Goal: Transaction & Acquisition: Purchase product/service

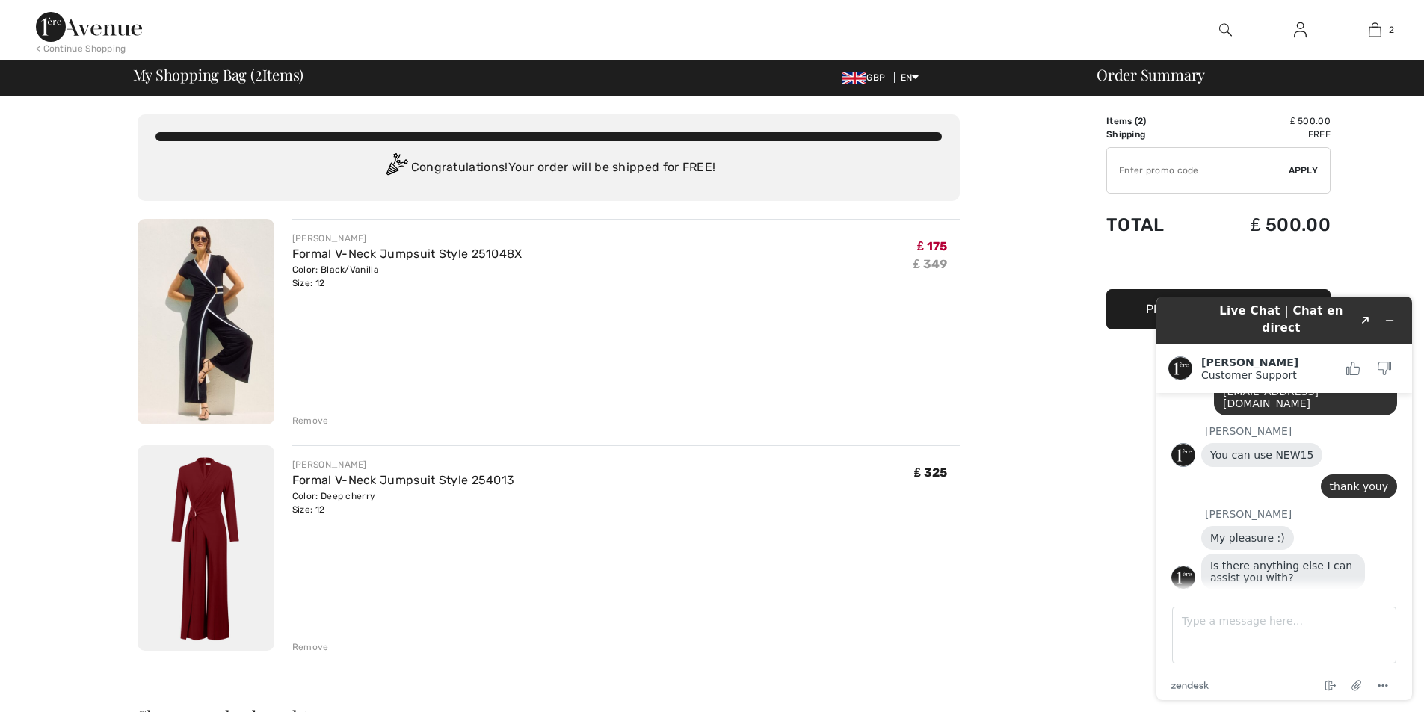
click at [1151, 168] on input "TEXT" at bounding box center [1198, 170] width 182 height 45
type input "NEW15"
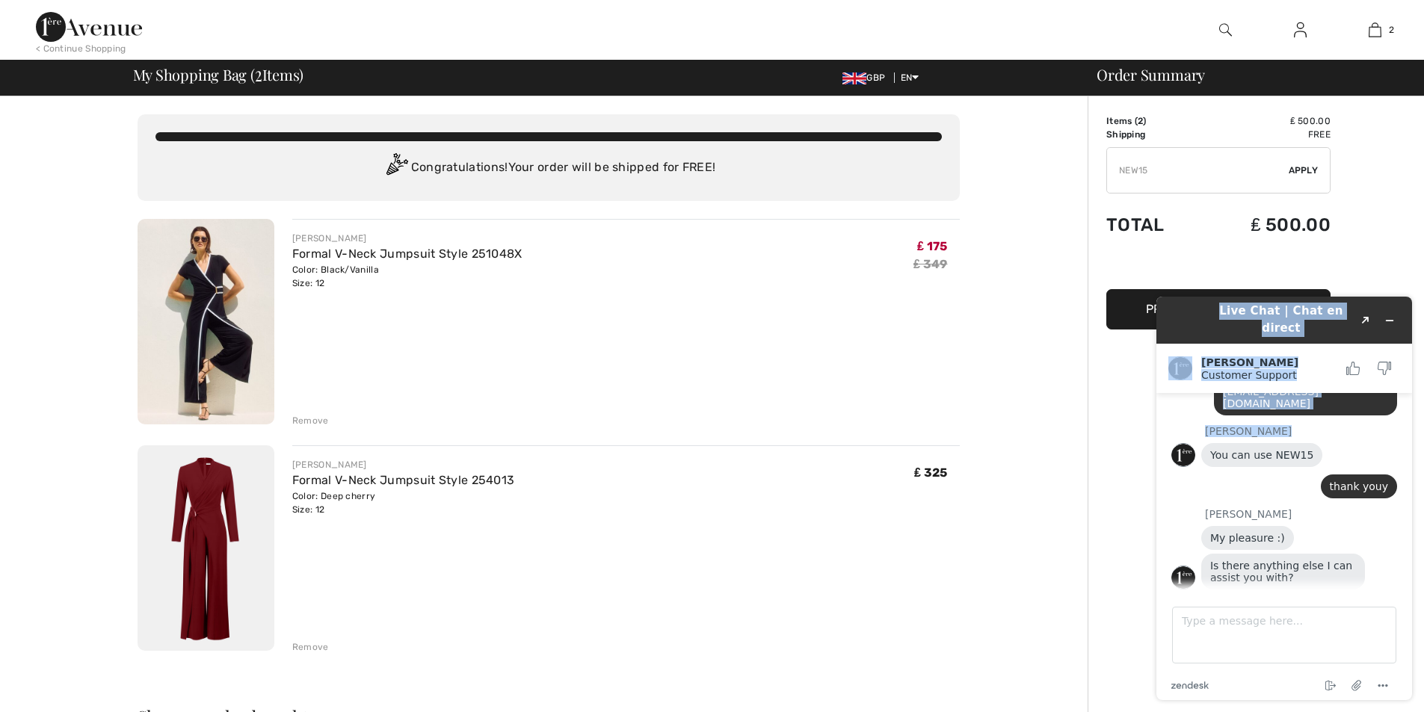
drag, startPoint x: 1171, startPoint y: 317, endPoint x: 1173, endPoint y: 404, distance: 86.7
click at [1173, 404] on div "Live Chat | Chat en direct Created with Sketch. Giuliano Customer Support Custo…" at bounding box center [1284, 499] width 256 height 404
click at [1121, 306] on button "Proceed to Checkout" at bounding box center [1218, 309] width 224 height 40
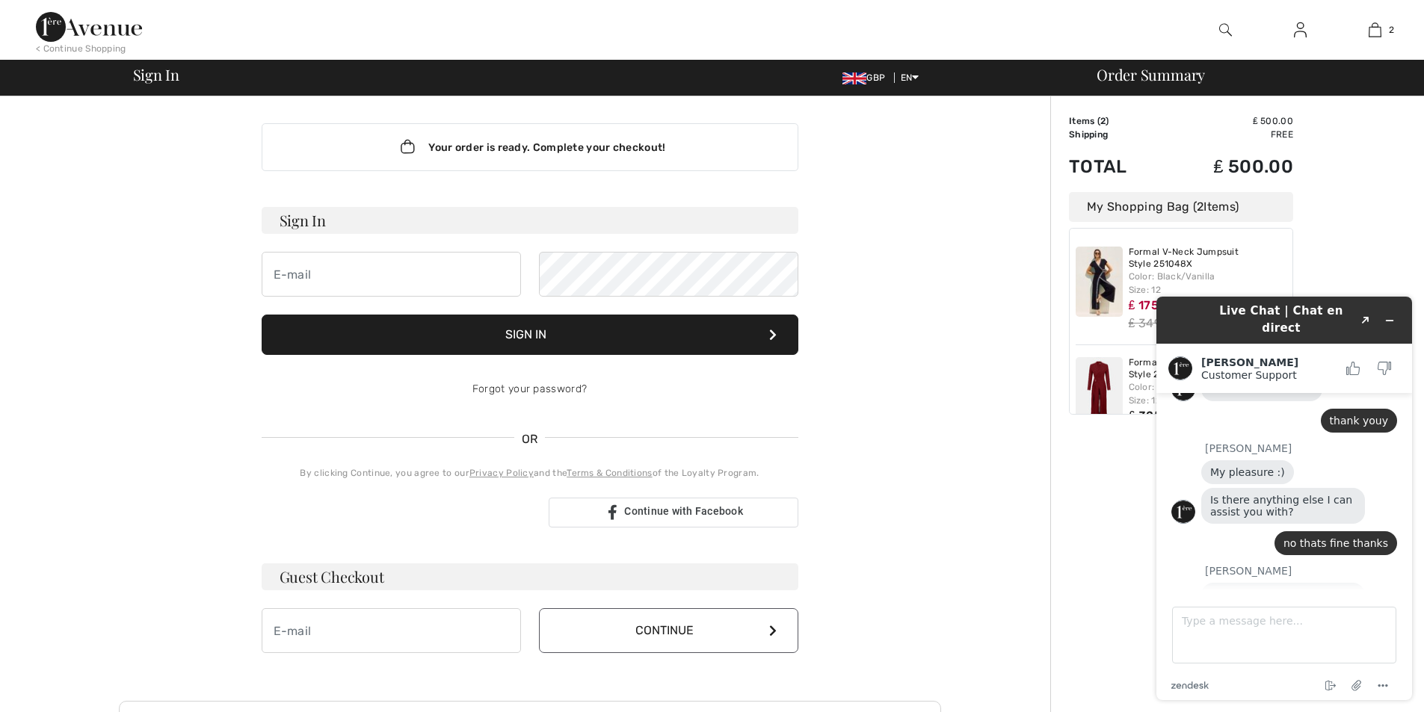
scroll to position [2, 0]
click at [314, 268] on input "email" at bounding box center [391, 275] width 259 height 45
type input "lindamjames@live.com"
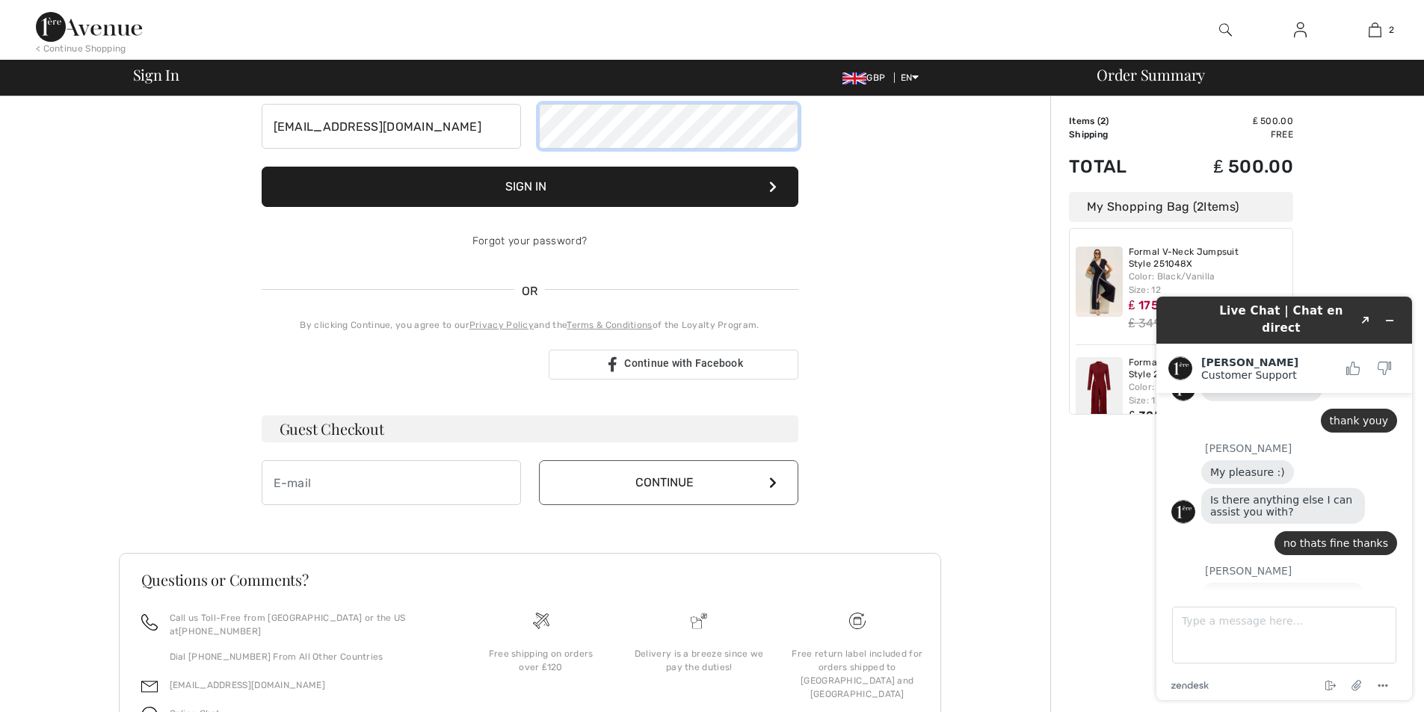
scroll to position [152, 0]
click at [320, 478] on input "email" at bounding box center [391, 482] width 259 height 45
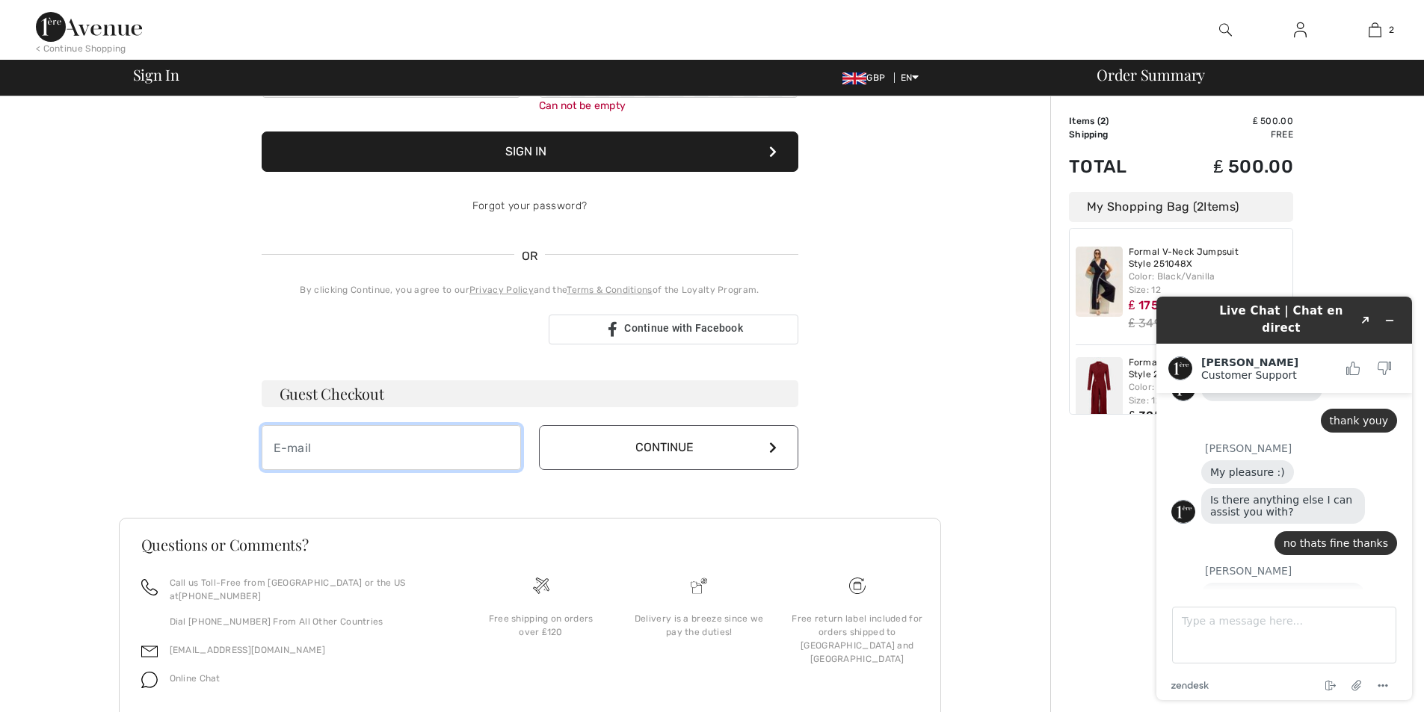
scroll to position [242, 0]
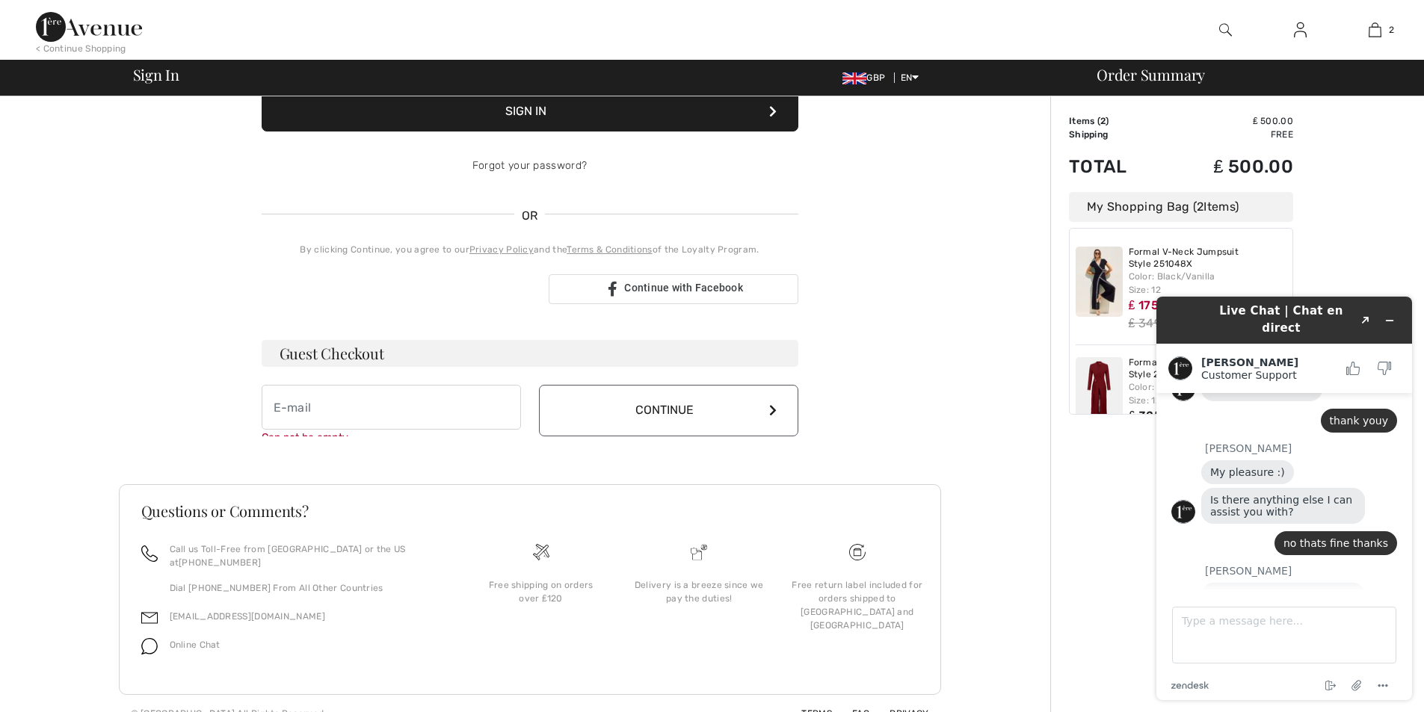
click at [1357, 246] on div "Order Summary Details Items ( 2 ) ₤ 500.00 Promo code ₤ 0.00 Shipping Free Tax1…" at bounding box center [1237, 293] width 374 height 878
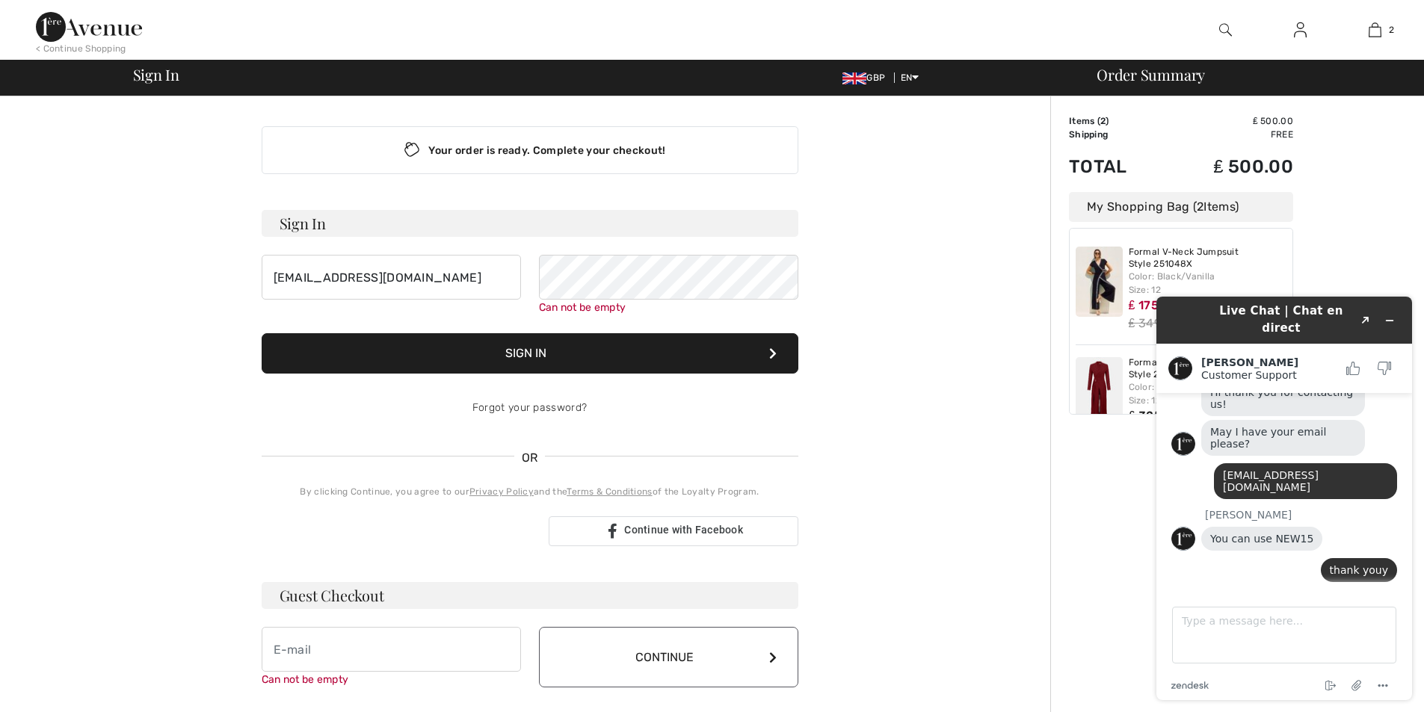
scroll to position [53, 0]
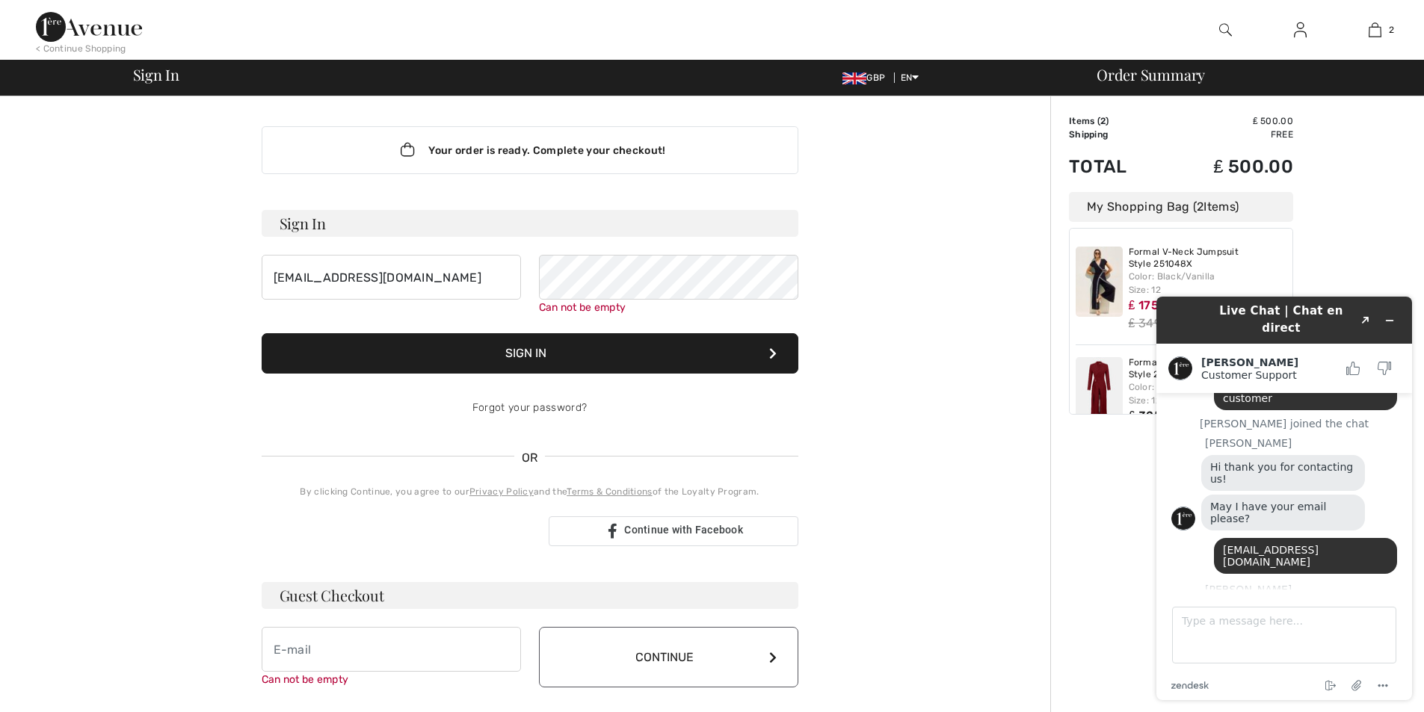
click at [1365, 280] on div "Order Summary Details Items ( 2 ) ₤ 500.00 Promo code ₤ 0.00 Shipping Free Tax1…" at bounding box center [1237, 539] width 374 height 887
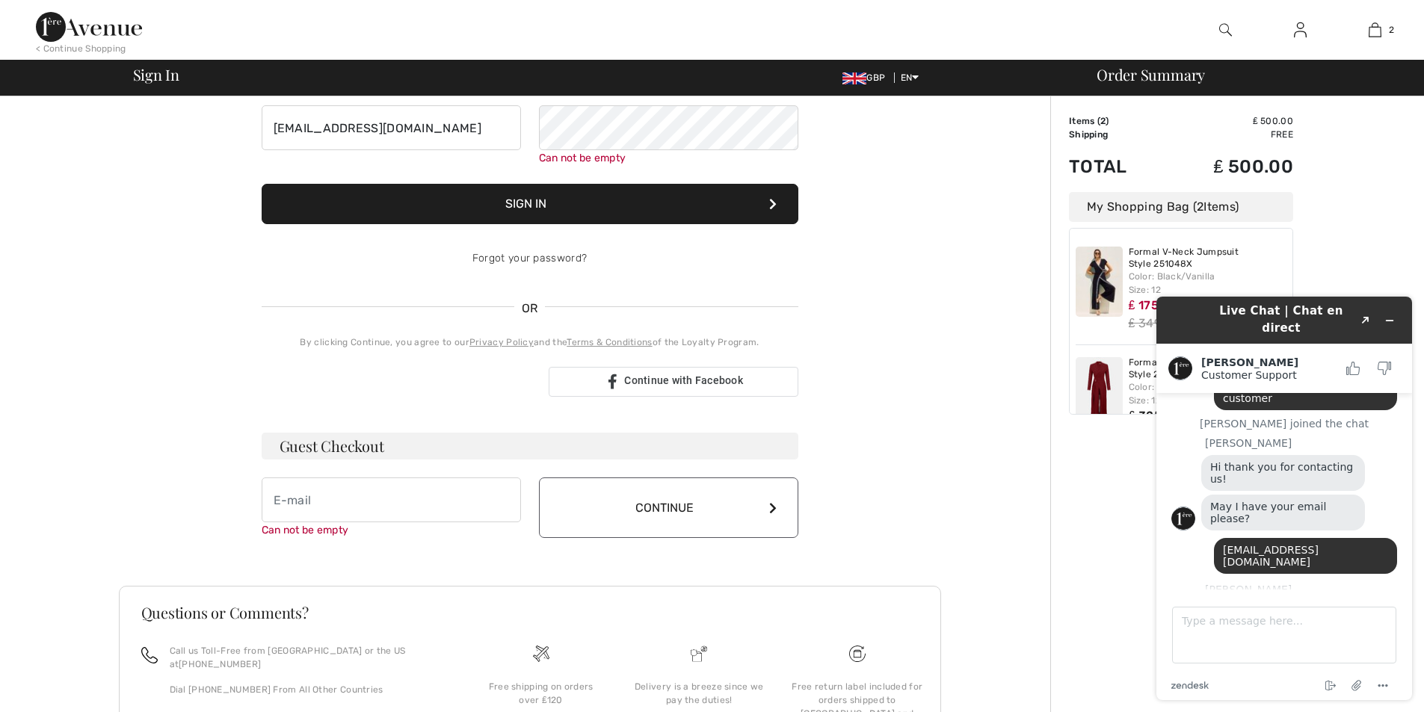
scroll to position [258, 0]
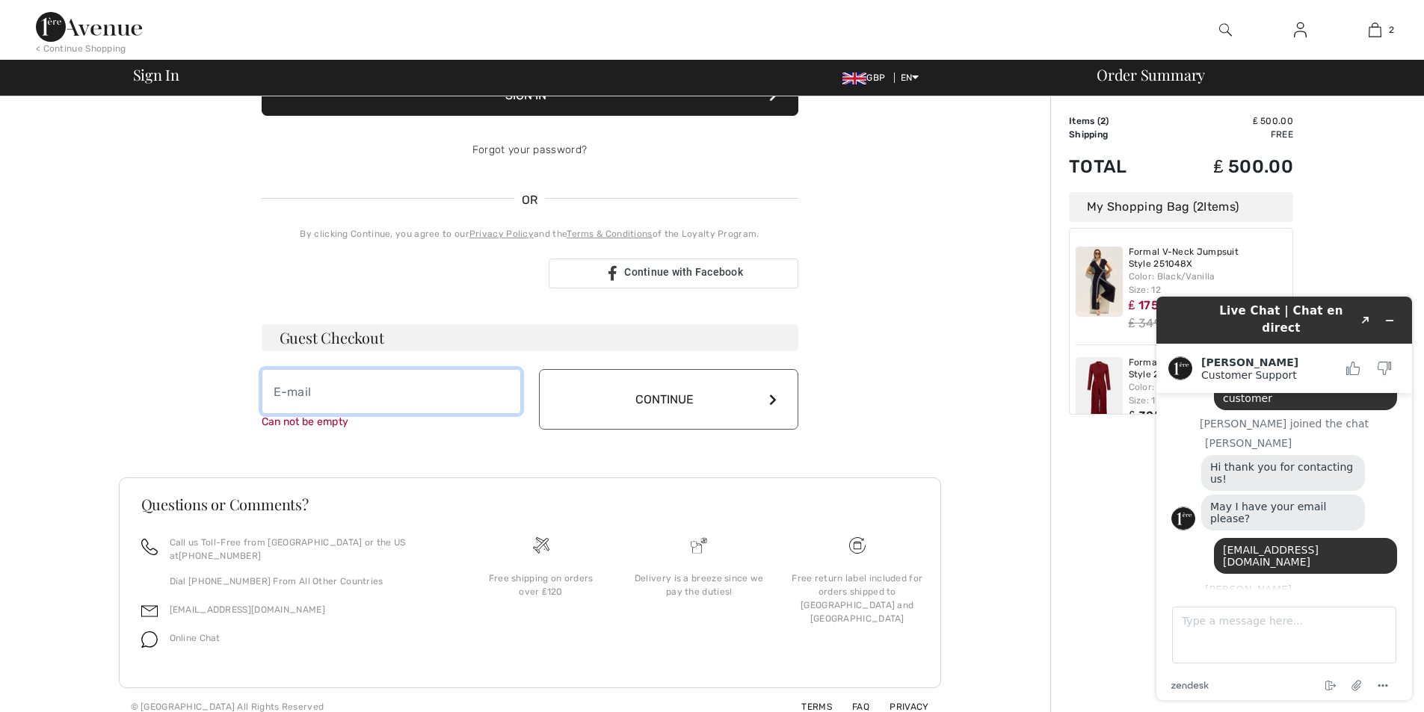
click at [305, 389] on input "email" at bounding box center [391, 391] width 259 height 45
type input "lindamjames@live.com"
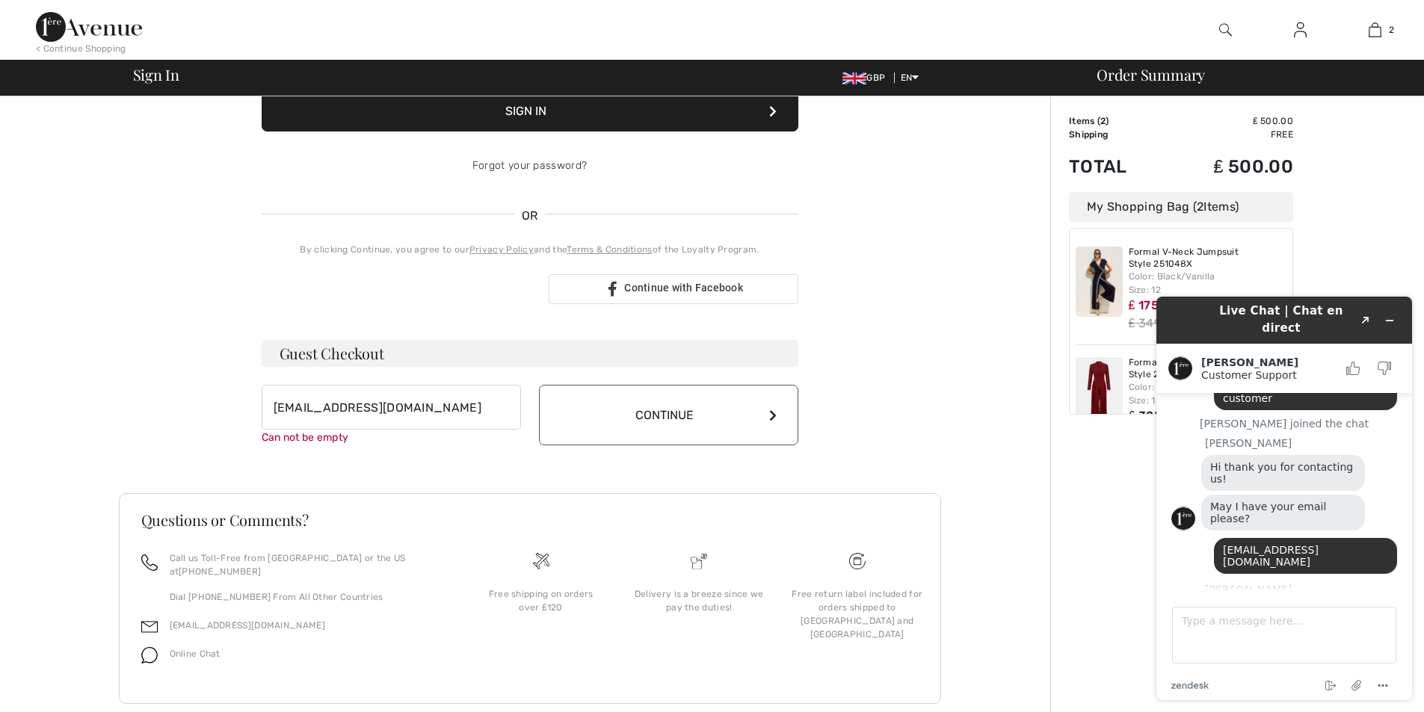
click at [631, 403] on button "Continue" at bounding box center [668, 415] width 259 height 61
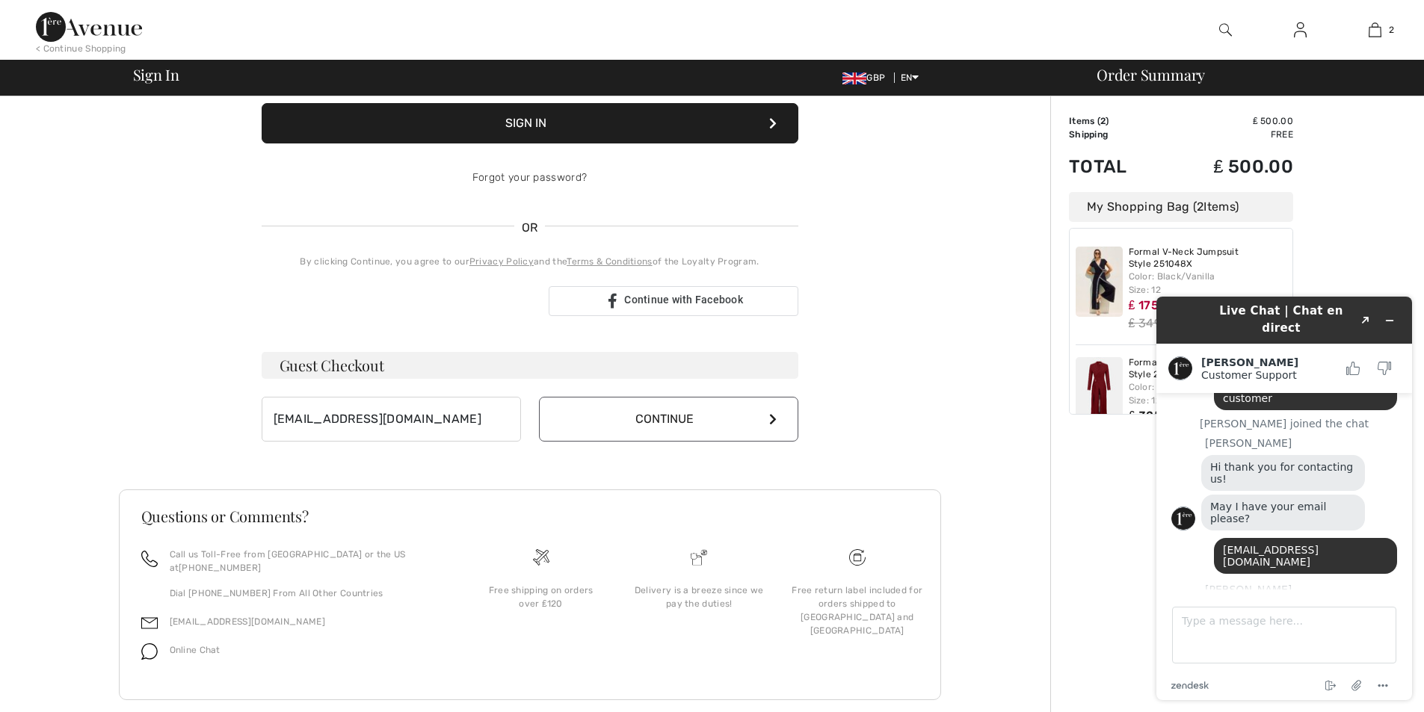
scroll to position [226, 0]
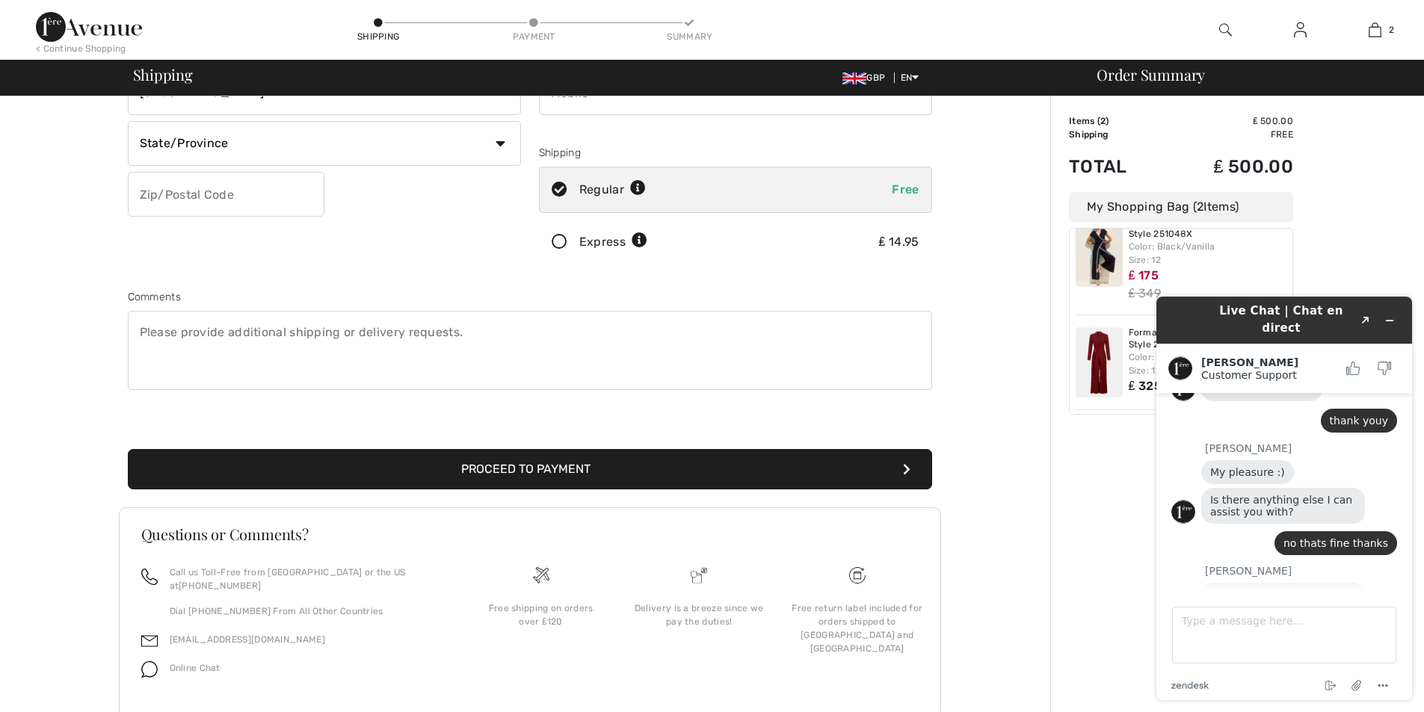
scroll to position [224, 0]
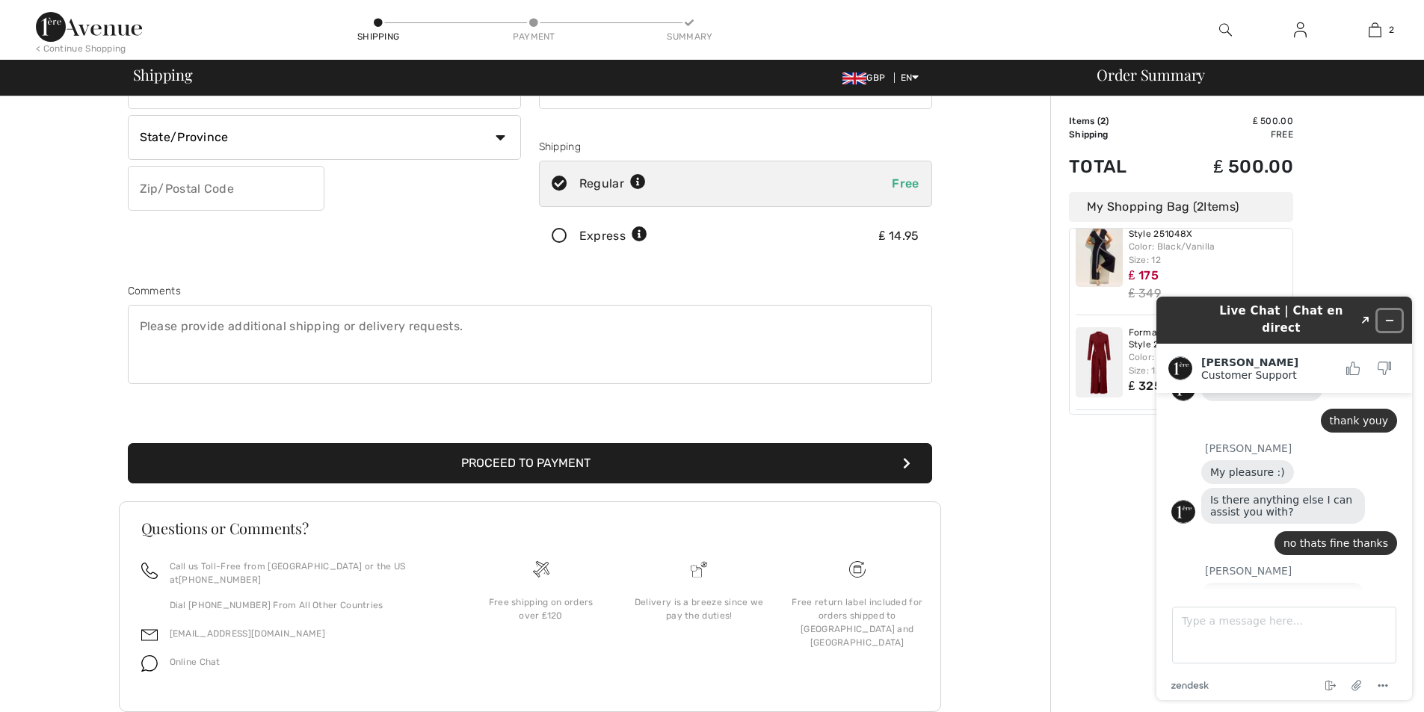
click at [1377, 311] on button "Minimize widget" at bounding box center [1389, 320] width 24 height 21
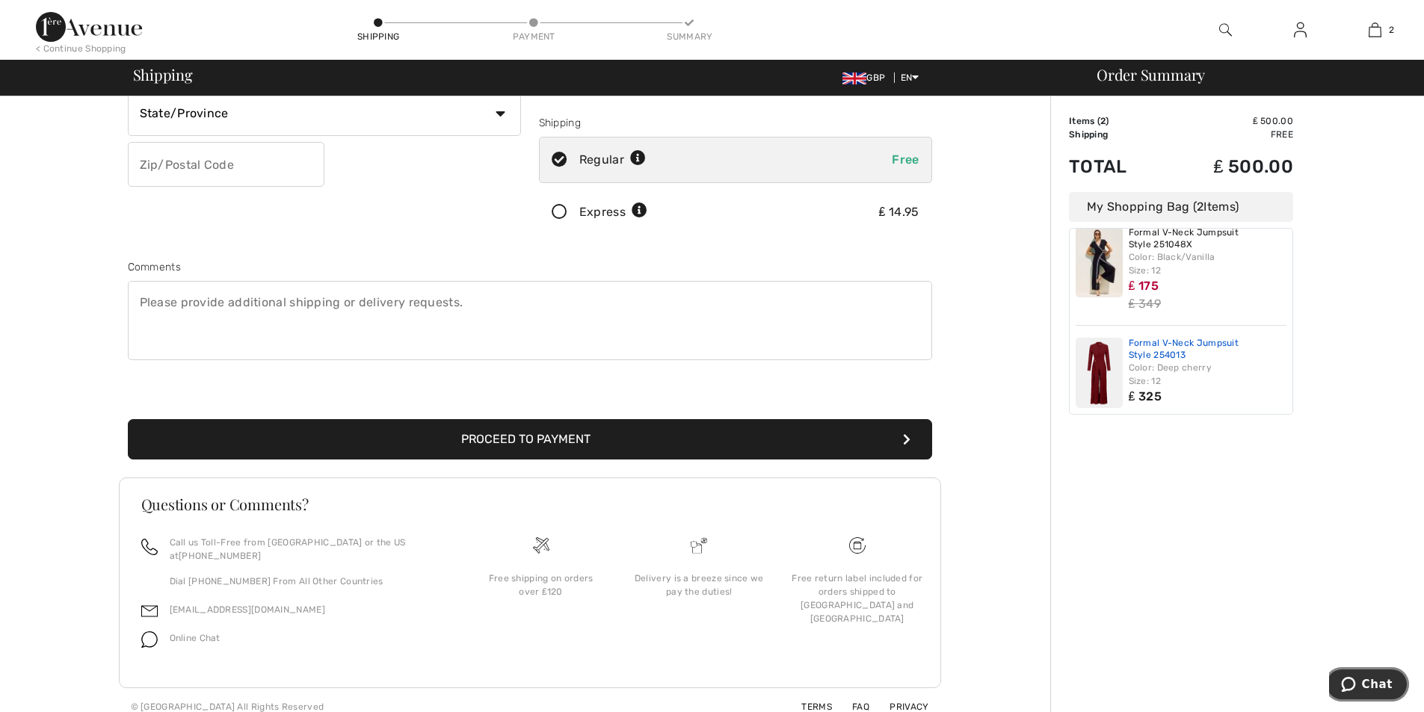
scroll to position [30, 0]
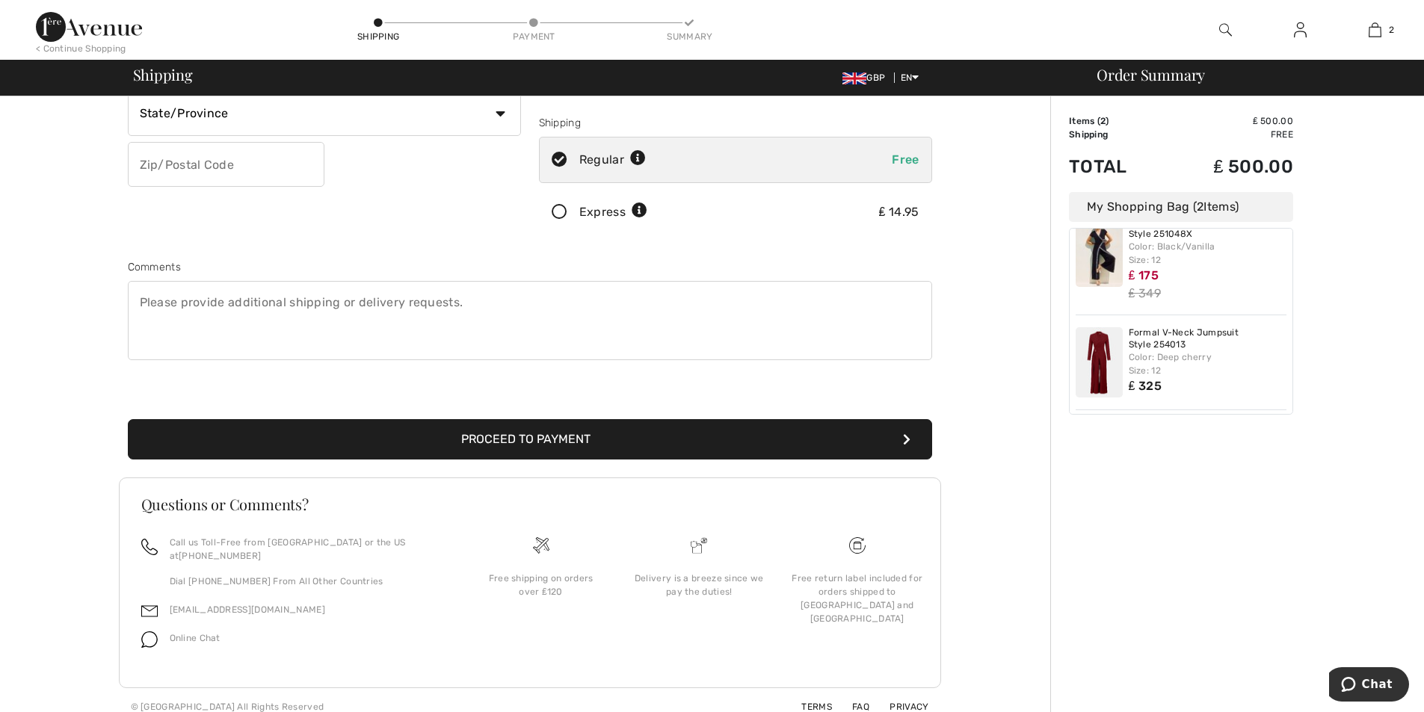
click at [522, 433] on button "Proceed to Payment" at bounding box center [530, 439] width 804 height 40
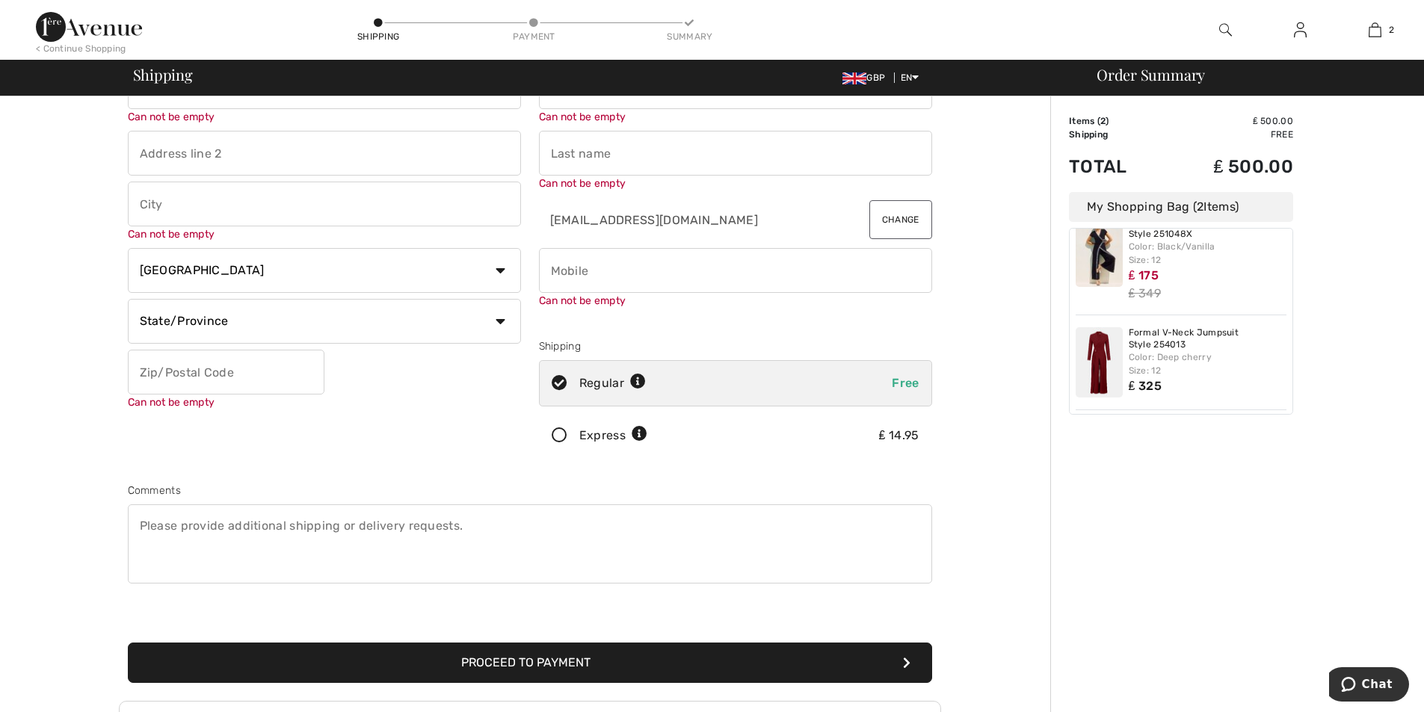
scroll to position [0, 0]
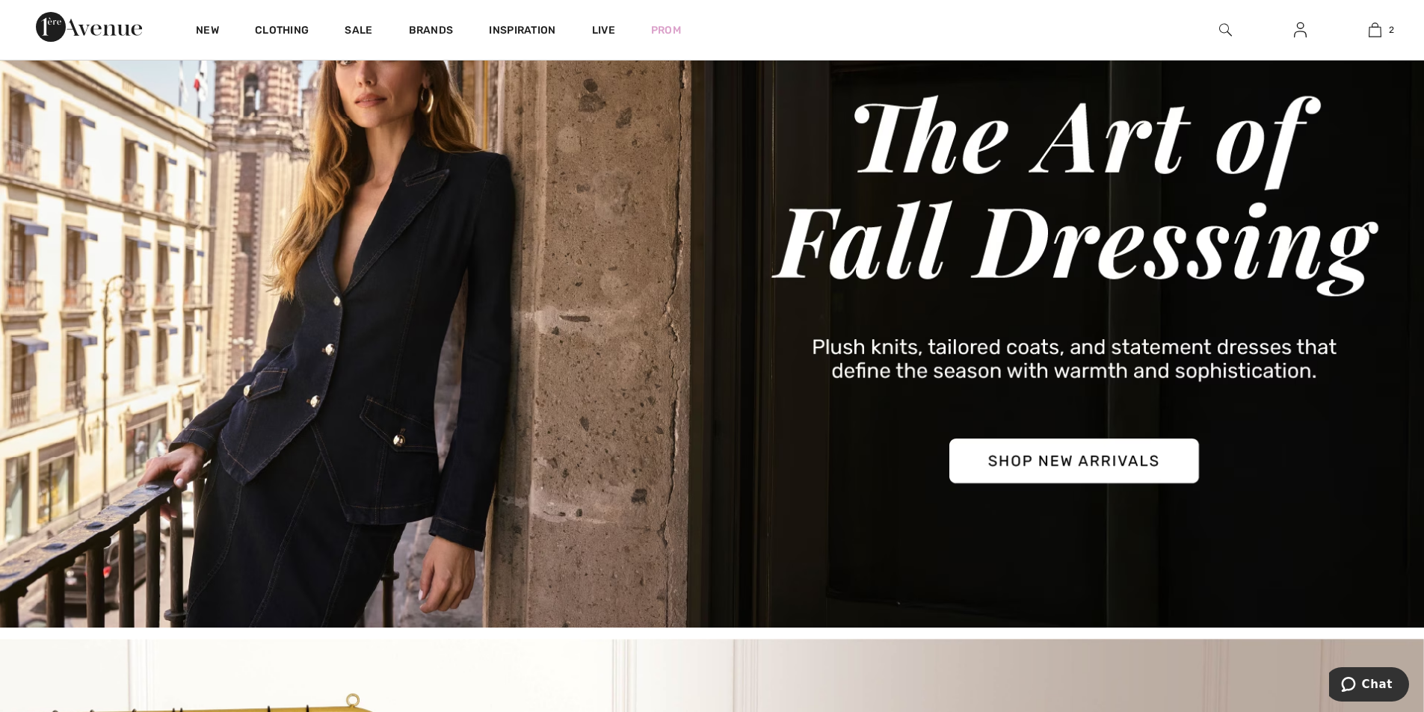
scroll to position [149, 0]
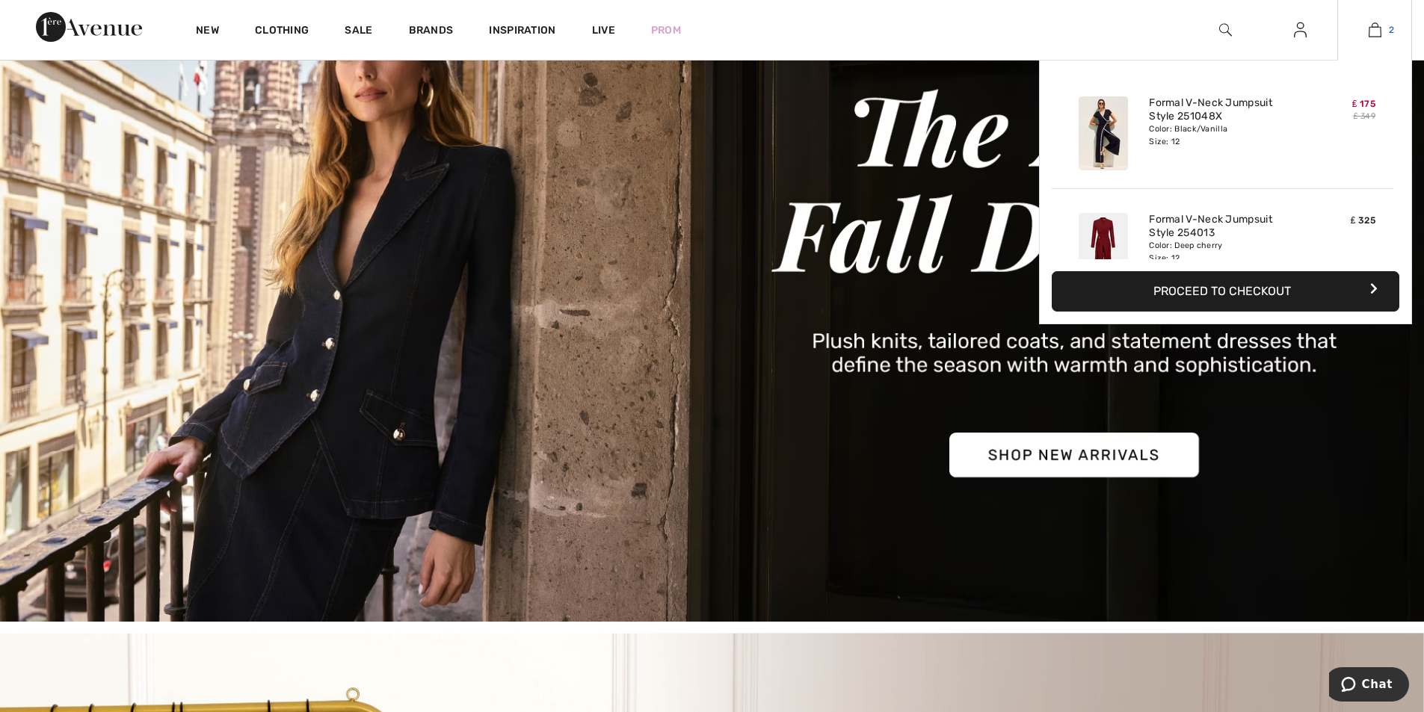
click at [1377, 27] on img at bounding box center [1374, 30] width 13 height 18
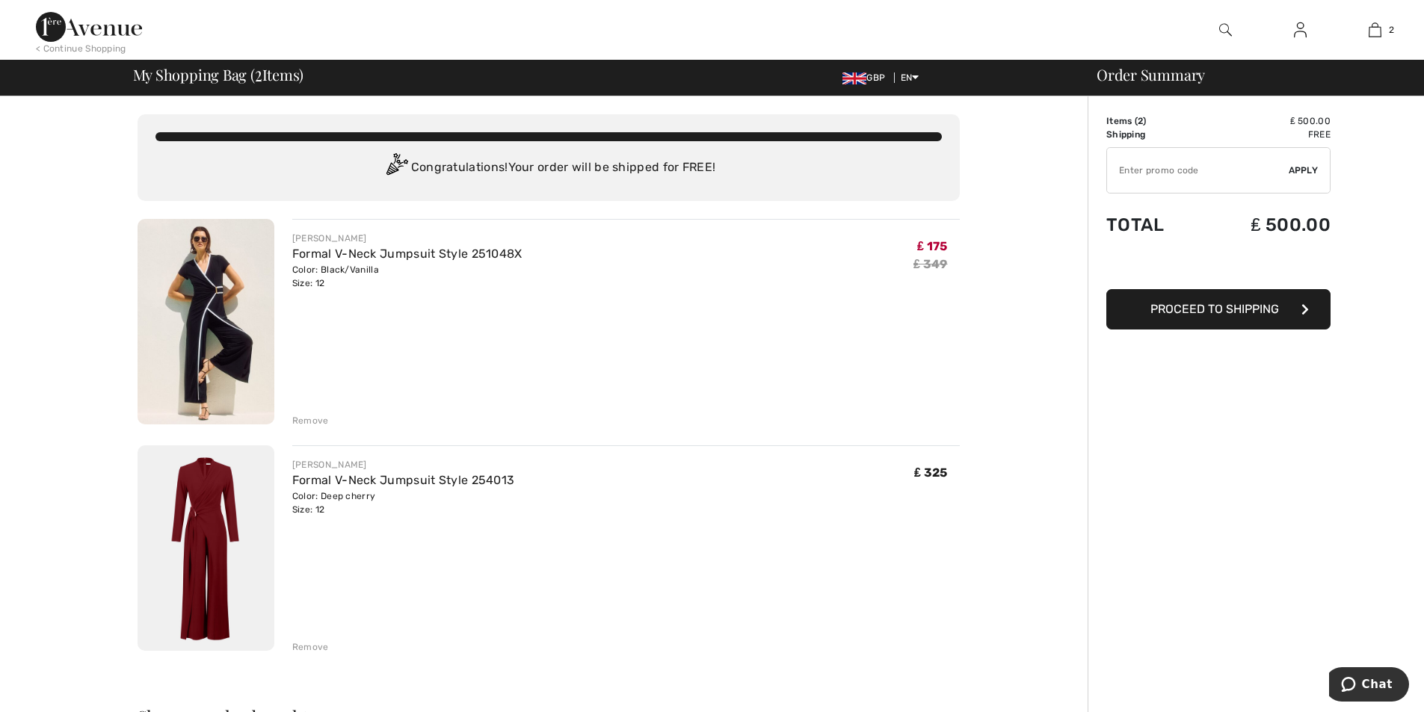
click at [1196, 308] on span "Proceed to Shipping" at bounding box center [1214, 309] width 129 height 14
click at [1137, 170] on input "TEXT" at bounding box center [1198, 170] width 182 height 45
type input "NEW15"
click at [1181, 303] on span "Proceed to Shipping" at bounding box center [1214, 309] width 129 height 14
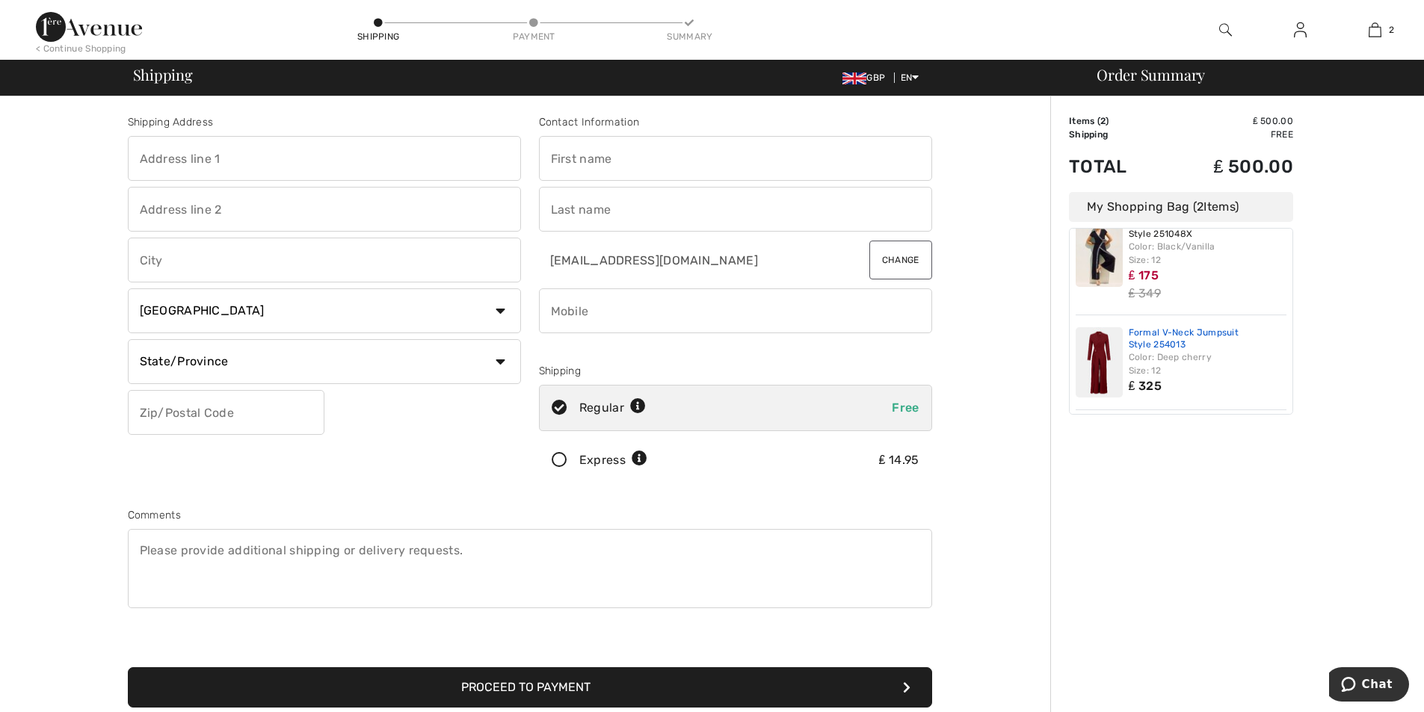
click at [1139, 338] on link "Formal V-Neck Jumpsuit Style 254013" at bounding box center [1207, 338] width 158 height 23
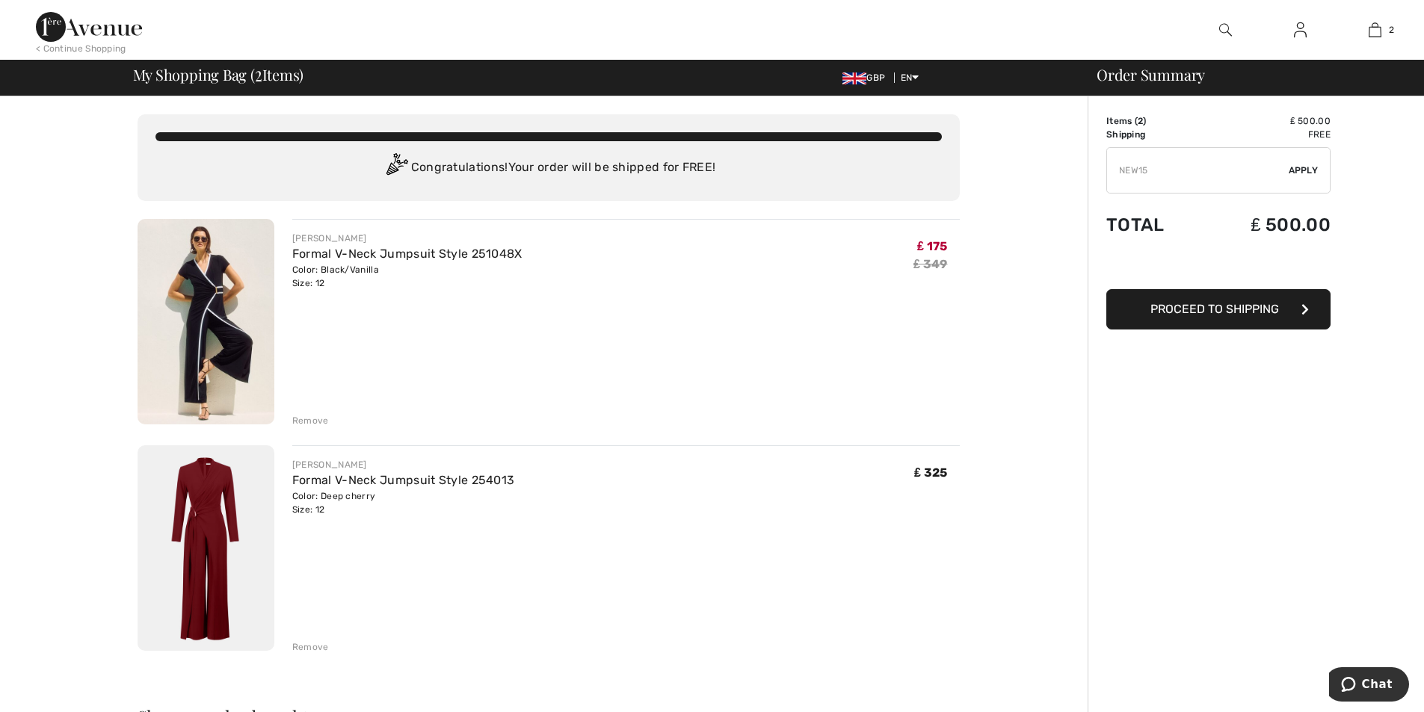
click at [1302, 170] on span "Apply" at bounding box center [1303, 170] width 30 height 13
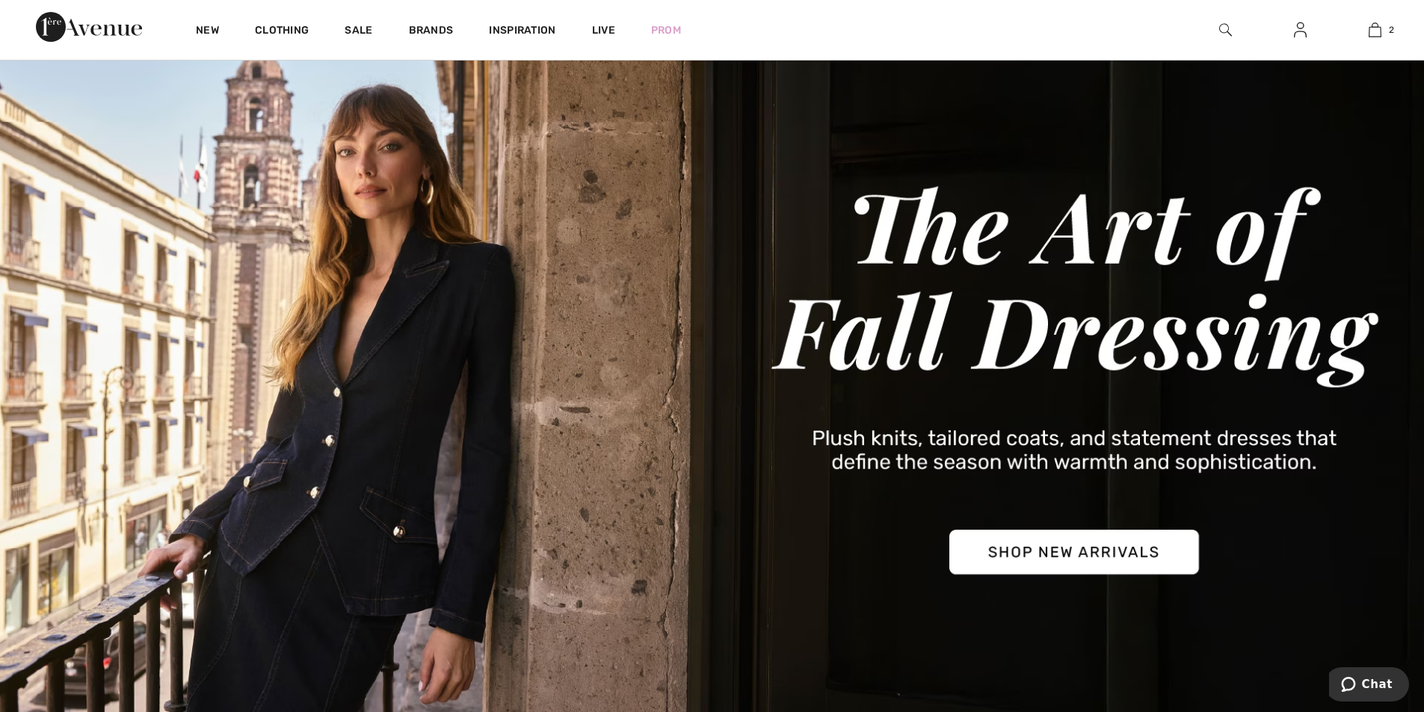
scroll to position [75, 0]
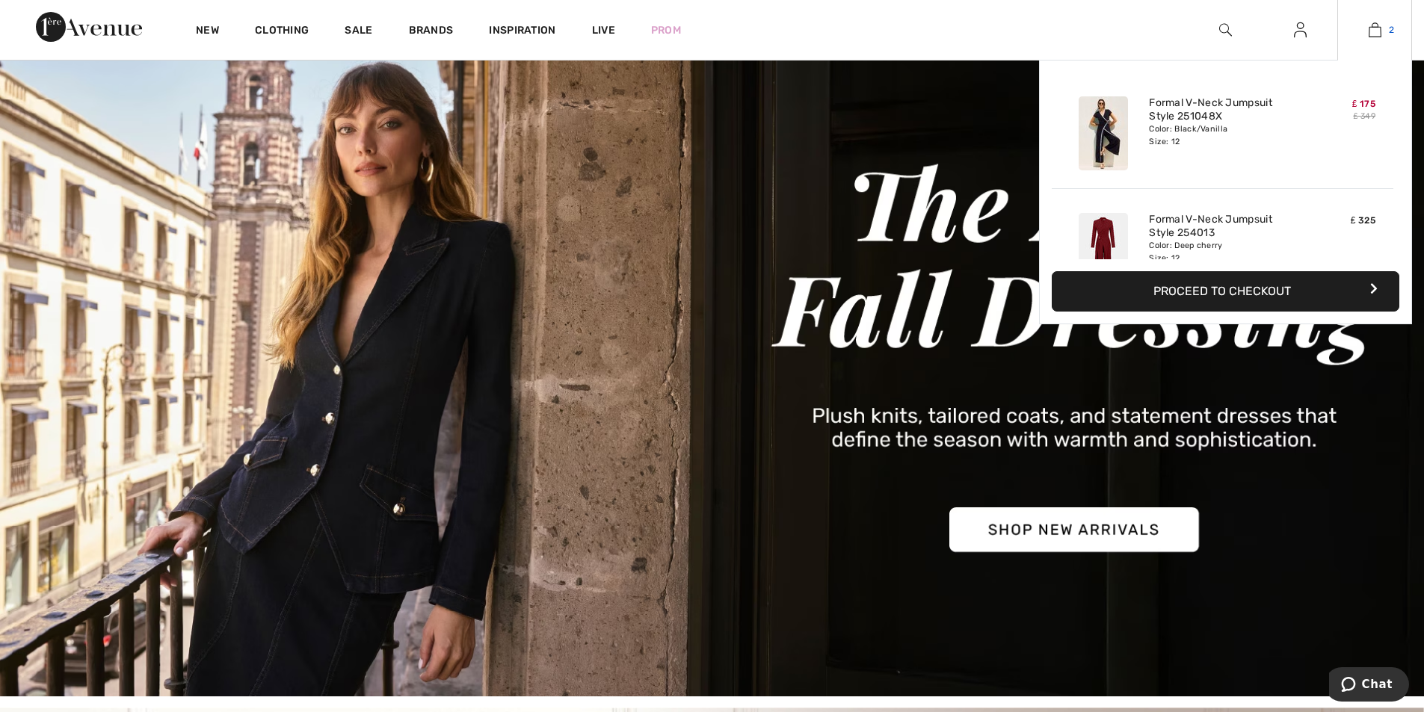
click at [1378, 25] on img at bounding box center [1374, 30] width 13 height 18
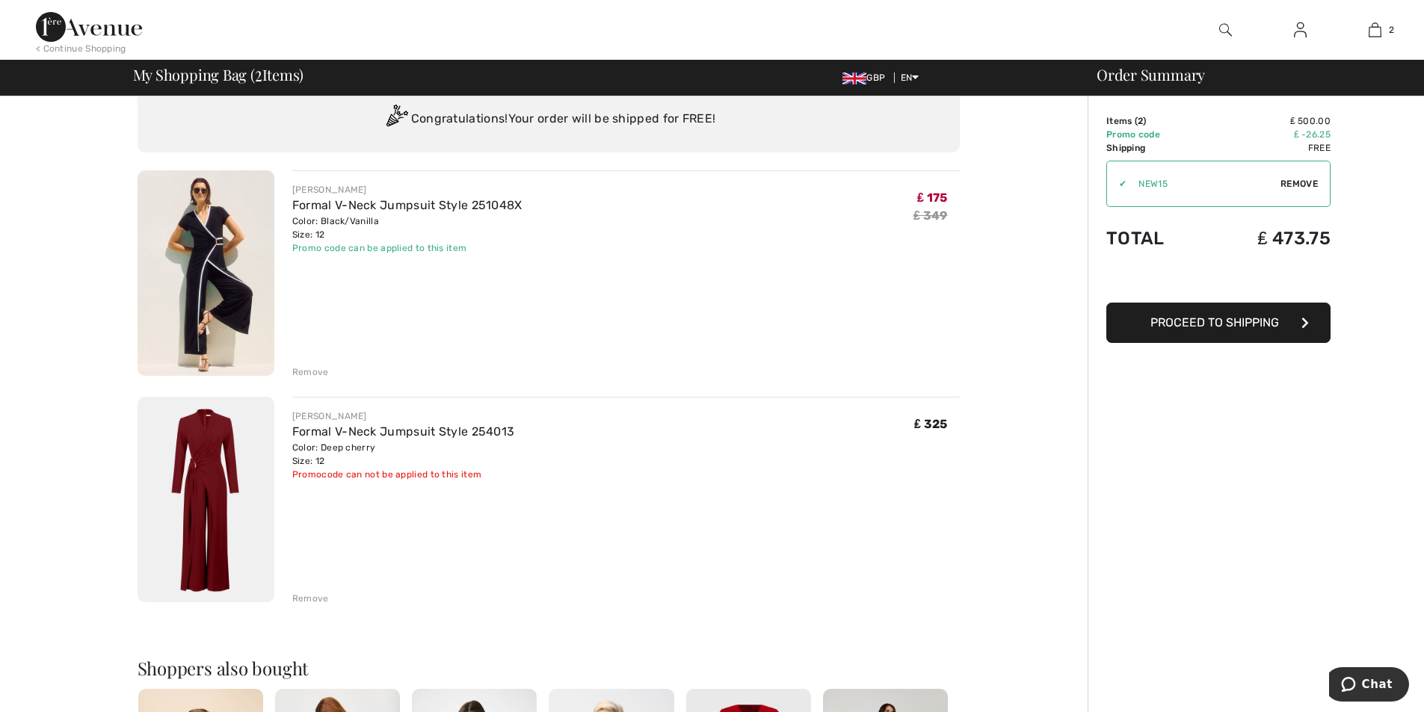
scroll to position [75, 0]
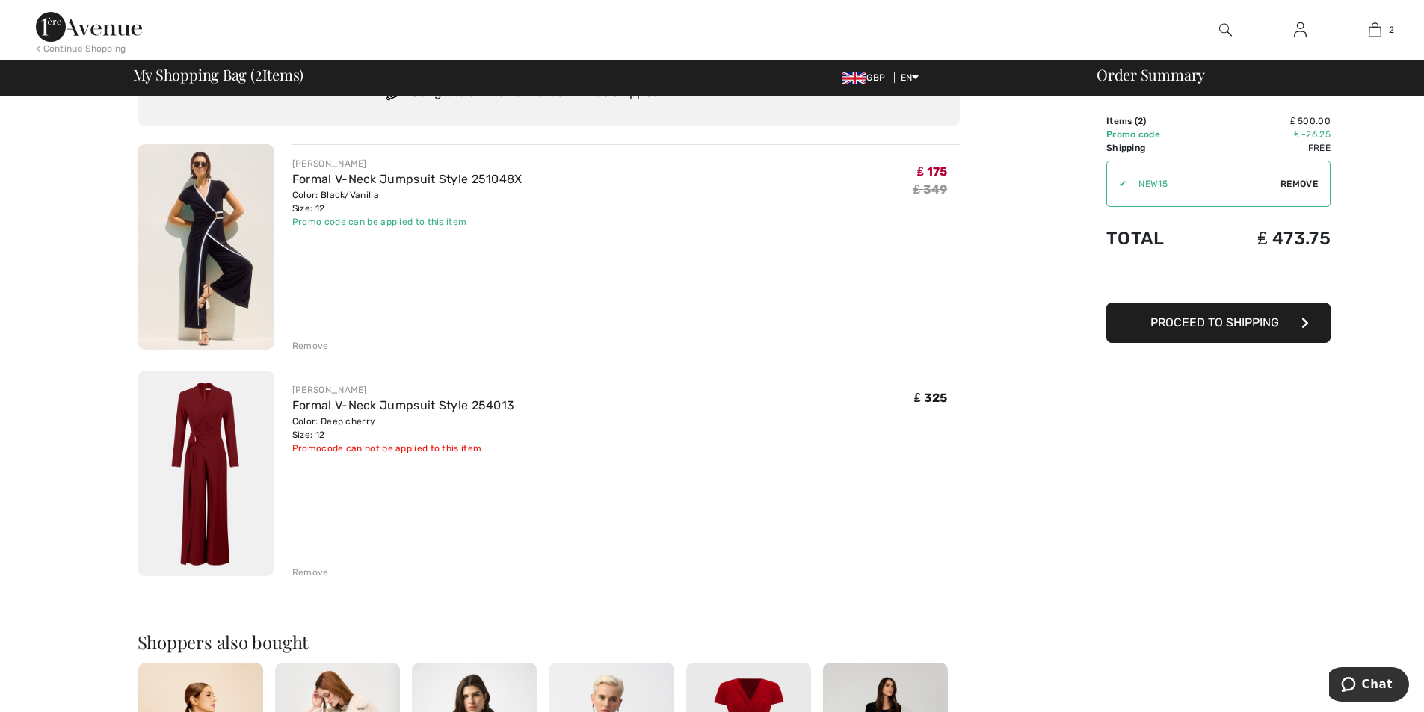
click at [303, 572] on div "Remove" at bounding box center [310, 572] width 37 height 13
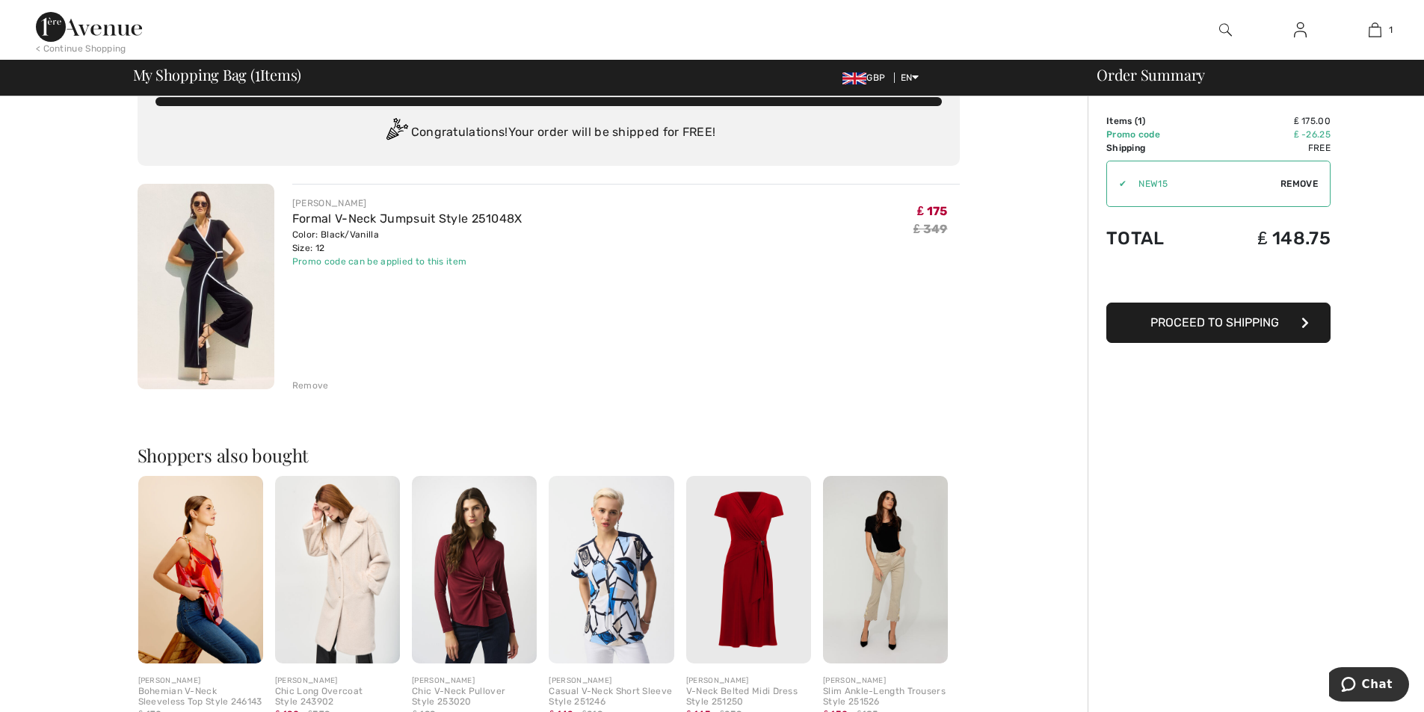
scroll to position [0, 0]
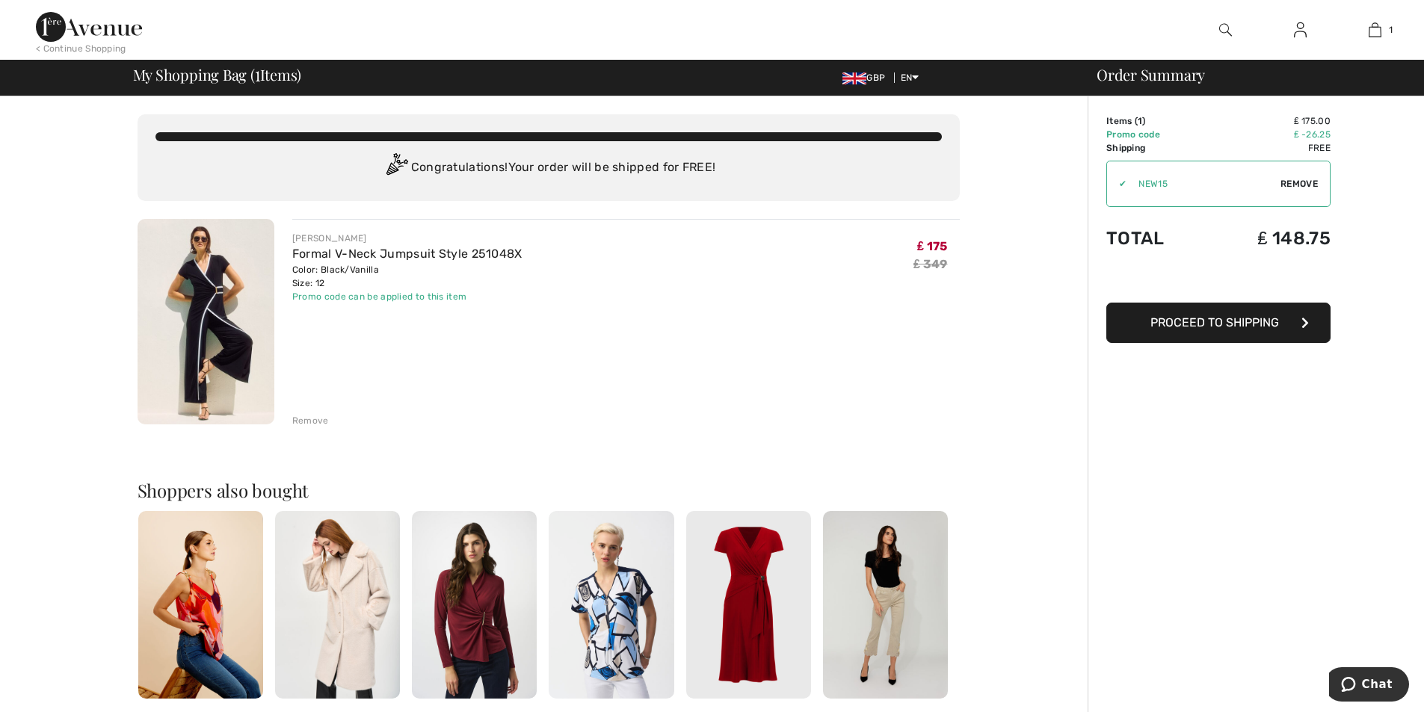
click at [1193, 316] on span "Proceed to Shipping" at bounding box center [1214, 322] width 129 height 14
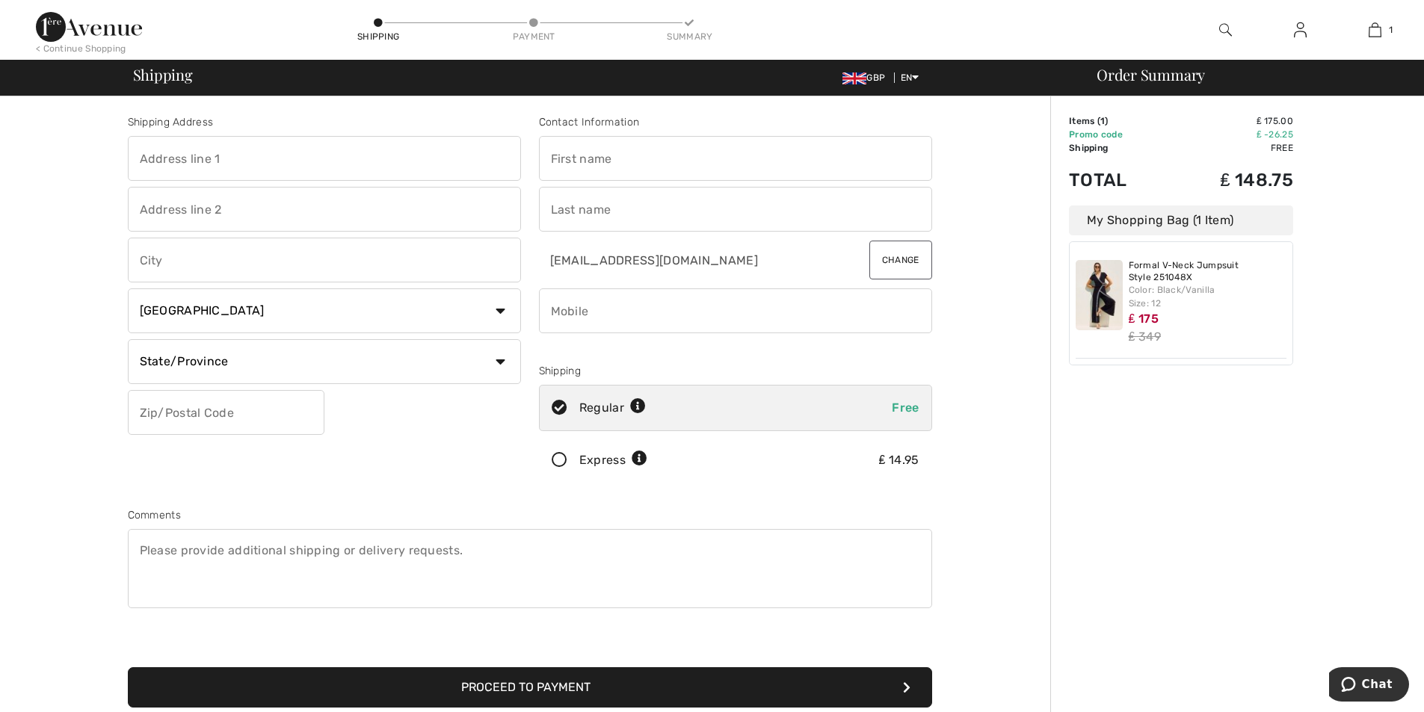
click at [152, 160] on input "text" at bounding box center [324, 158] width 393 height 45
type input "[GEOGRAPHIC_DATA], [GEOGRAPHIC_DATA]"
type input "[GEOGRAPHIC_DATA]"
select select "GB"
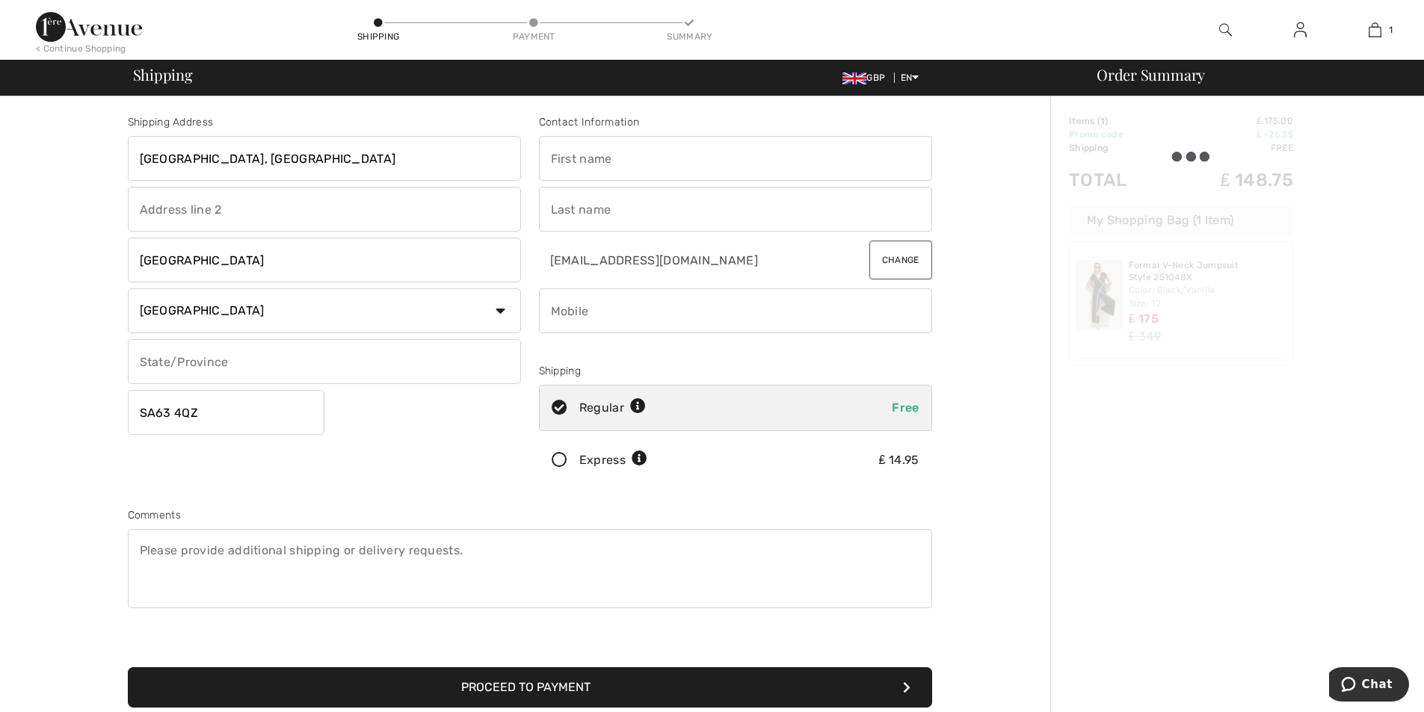
type input "SA634QZ"
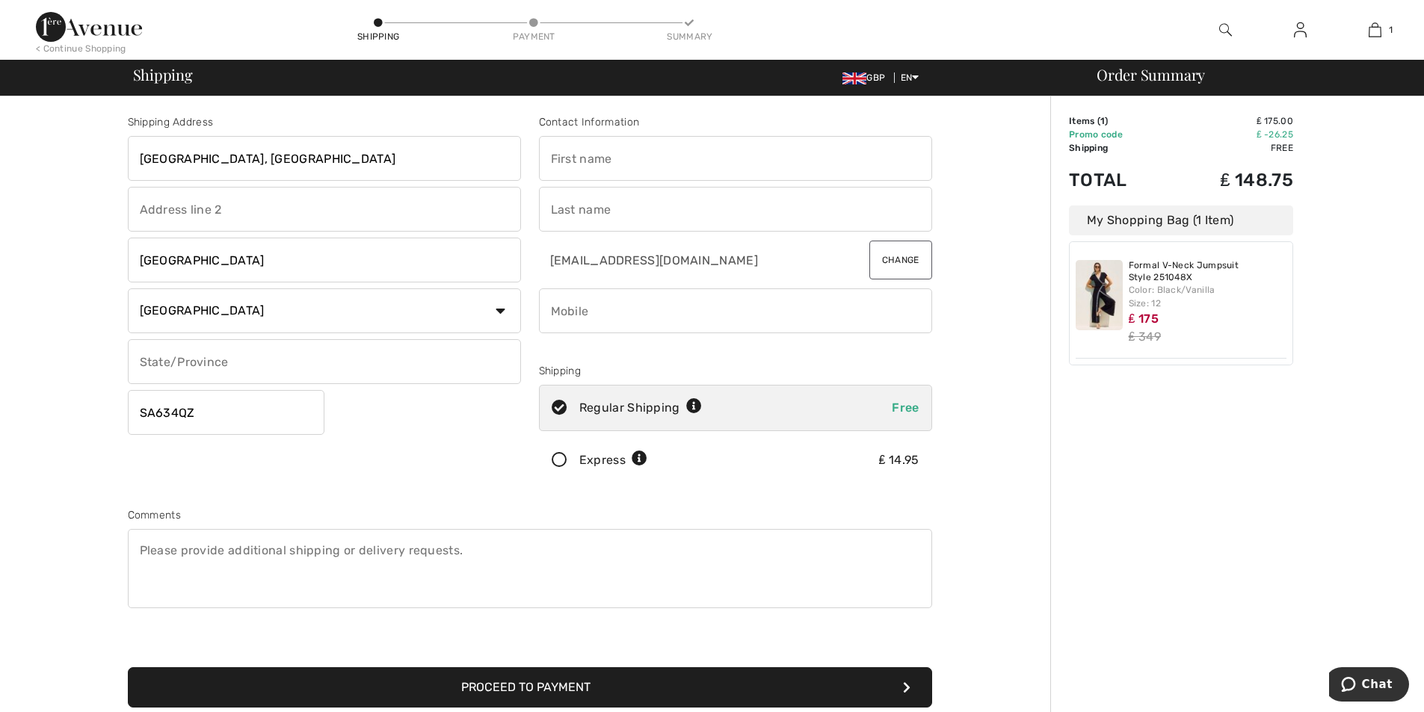
click at [492, 318] on select "Country Canada United States Afghanistan Aland Islands Albania Algeria American…" at bounding box center [324, 310] width 393 height 45
click at [265, 317] on select "Country Canada United States Afghanistan Aland Islands Albania Algeria American…" at bounding box center [324, 310] width 393 height 45
click at [181, 363] on input "text" at bounding box center [324, 361] width 393 height 45
click at [292, 263] on input "CLARBESTON ROAD" at bounding box center [324, 260] width 393 height 45
click at [256, 256] on input "CLARBESTON ROAD Pembrokeshire" at bounding box center [324, 260] width 393 height 45
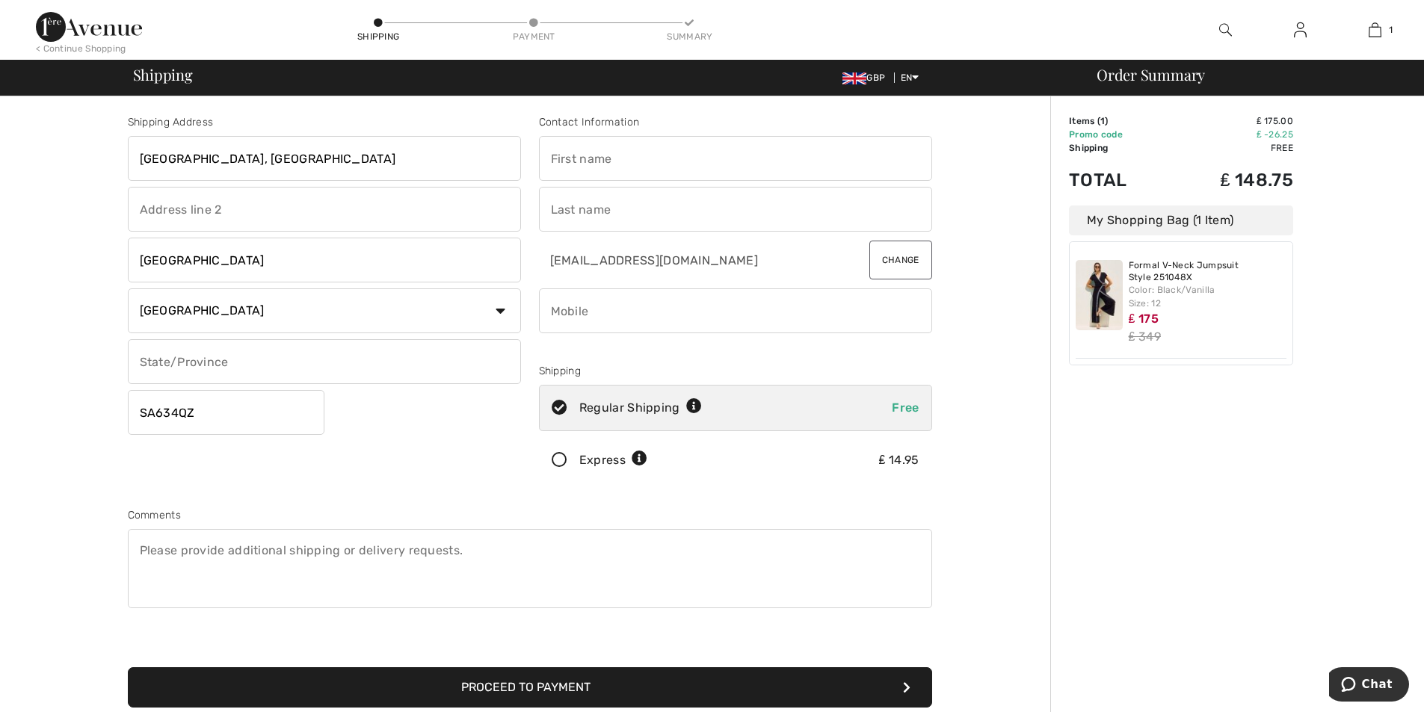
type input "CLARBESTON ROAD Pembrokeshire"
click at [585, 152] on input "text" at bounding box center [735, 158] width 393 height 45
type input "LINDA"
click at [575, 211] on input "text" at bounding box center [735, 209] width 393 height 45
type input "JAMES"
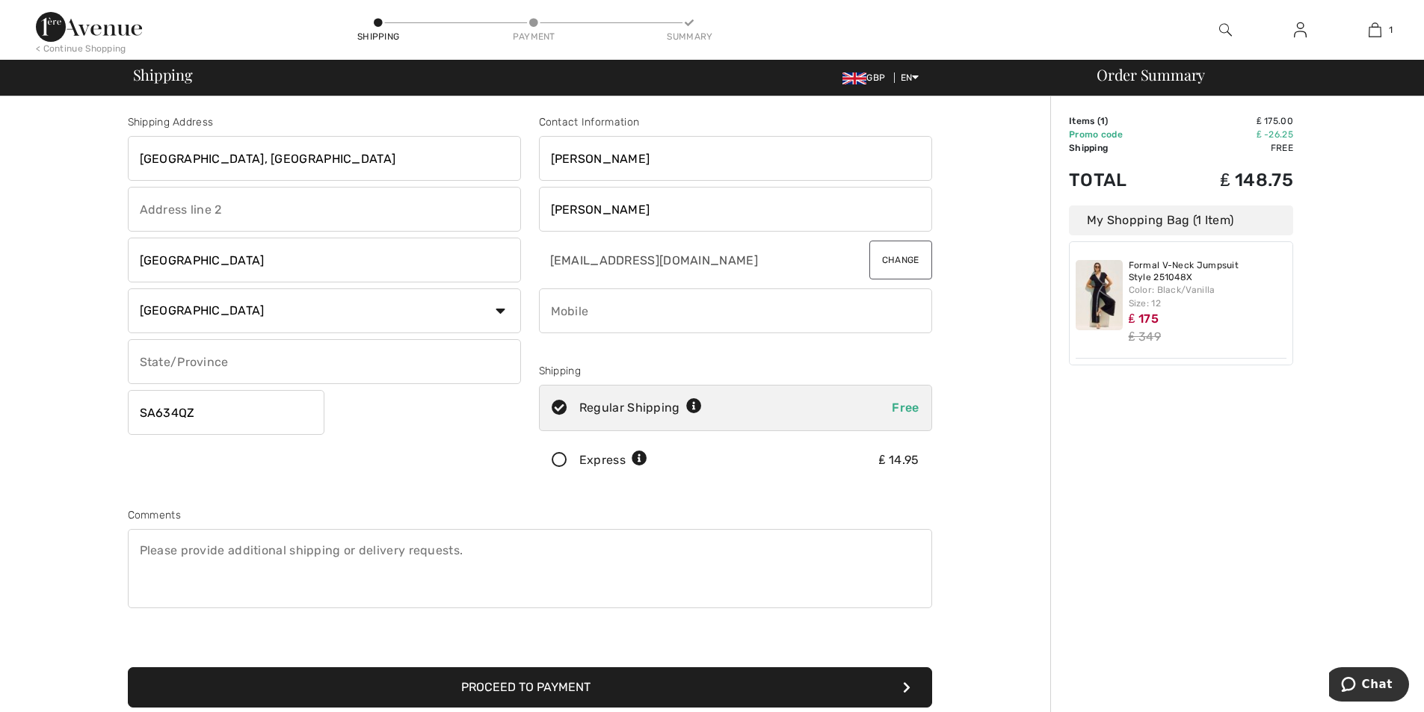
click at [583, 318] on input "phone" at bounding box center [735, 310] width 393 height 45
type input "07980816239"
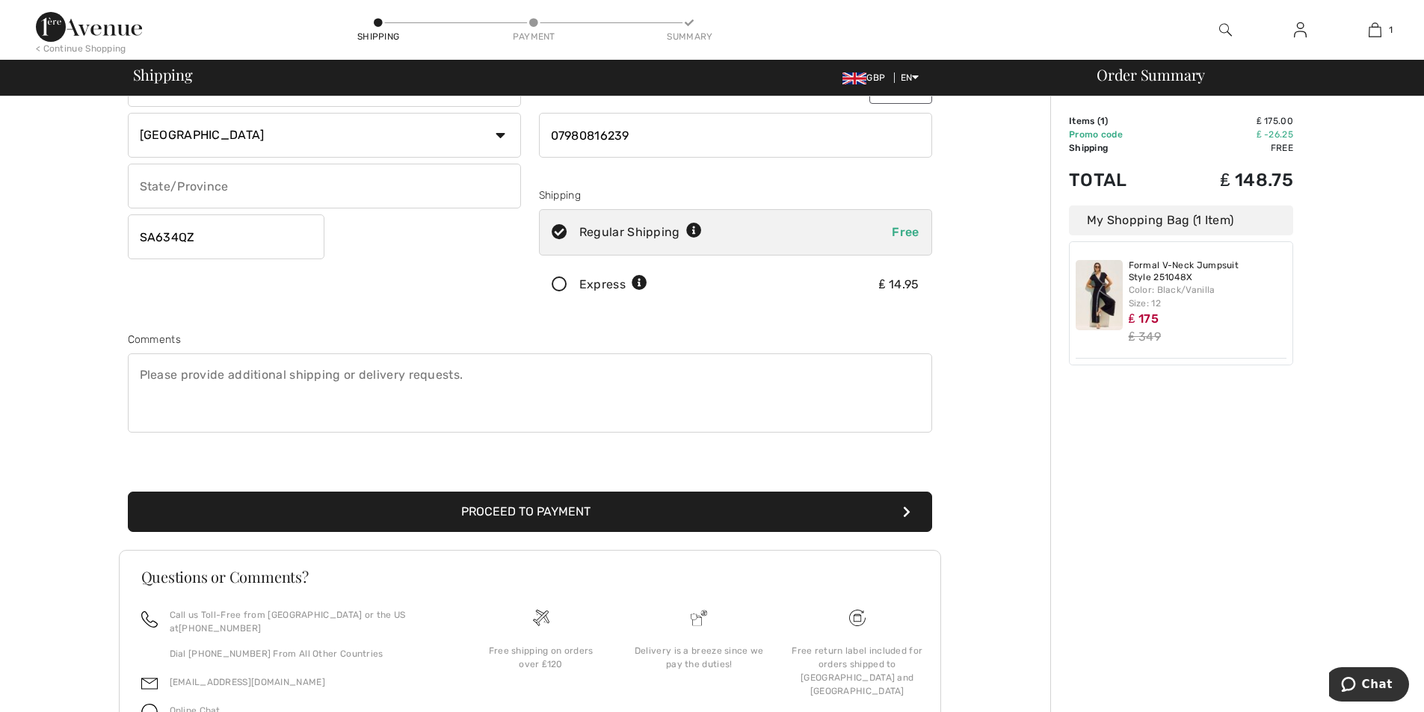
scroll to position [248, 0]
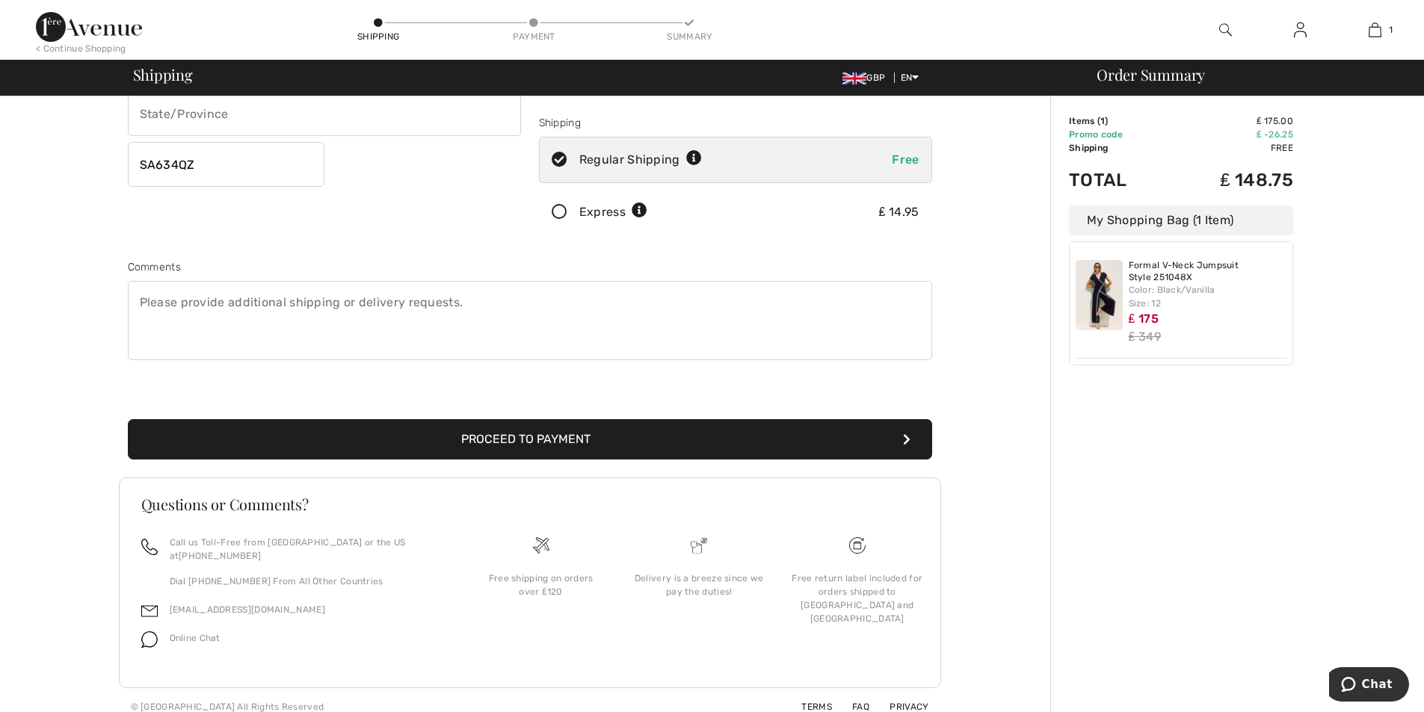
click at [546, 442] on button "Proceed to Payment" at bounding box center [530, 439] width 804 height 40
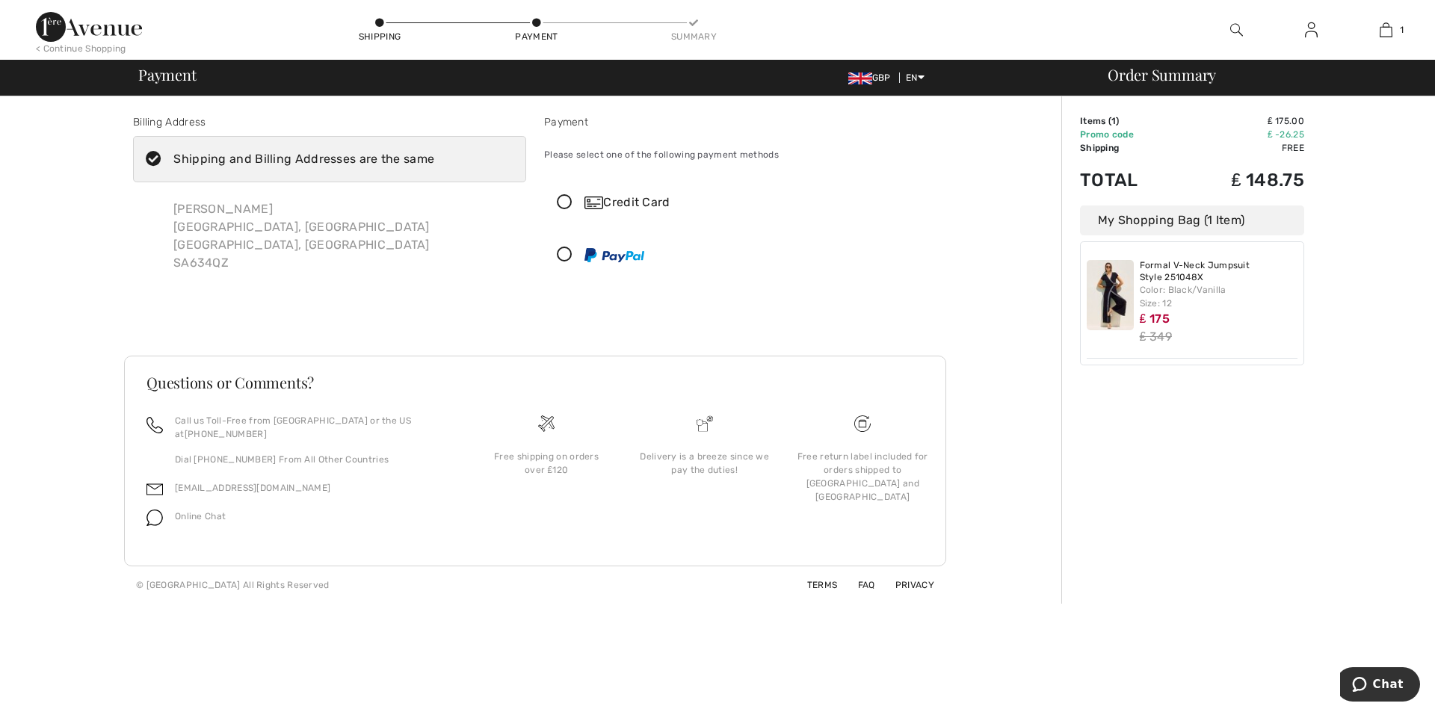
click at [563, 197] on icon at bounding box center [565, 203] width 40 height 16
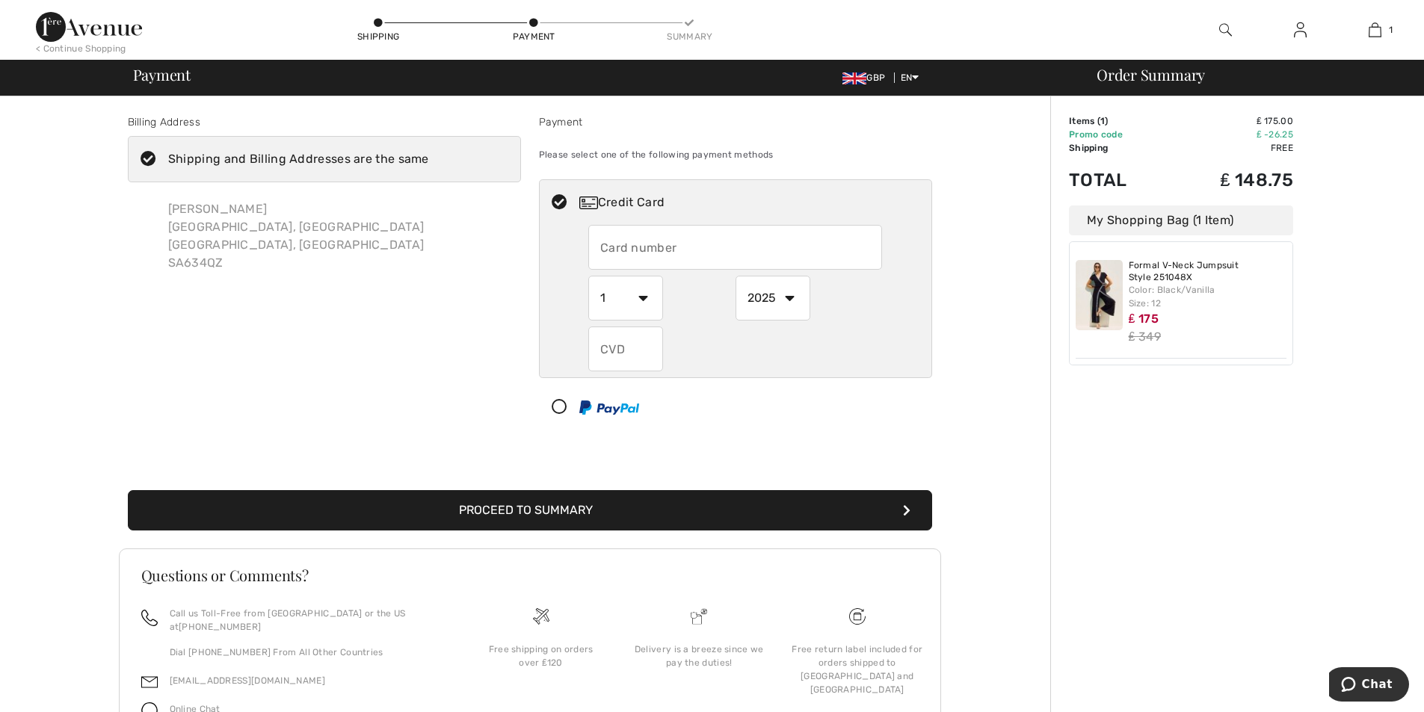
click at [626, 244] on input "text" at bounding box center [735, 247] width 294 height 45
type input "[CREDIT_CARD_NUMBER]"
drag, startPoint x: 717, startPoint y: 248, endPoint x: 599, endPoint y: 251, distance: 118.9
click at [599, 251] on input "[CREDIT_CARD_NUMBER]" at bounding box center [735, 247] width 294 height 45
type input "[CREDIT_CARD_NUMBER]"
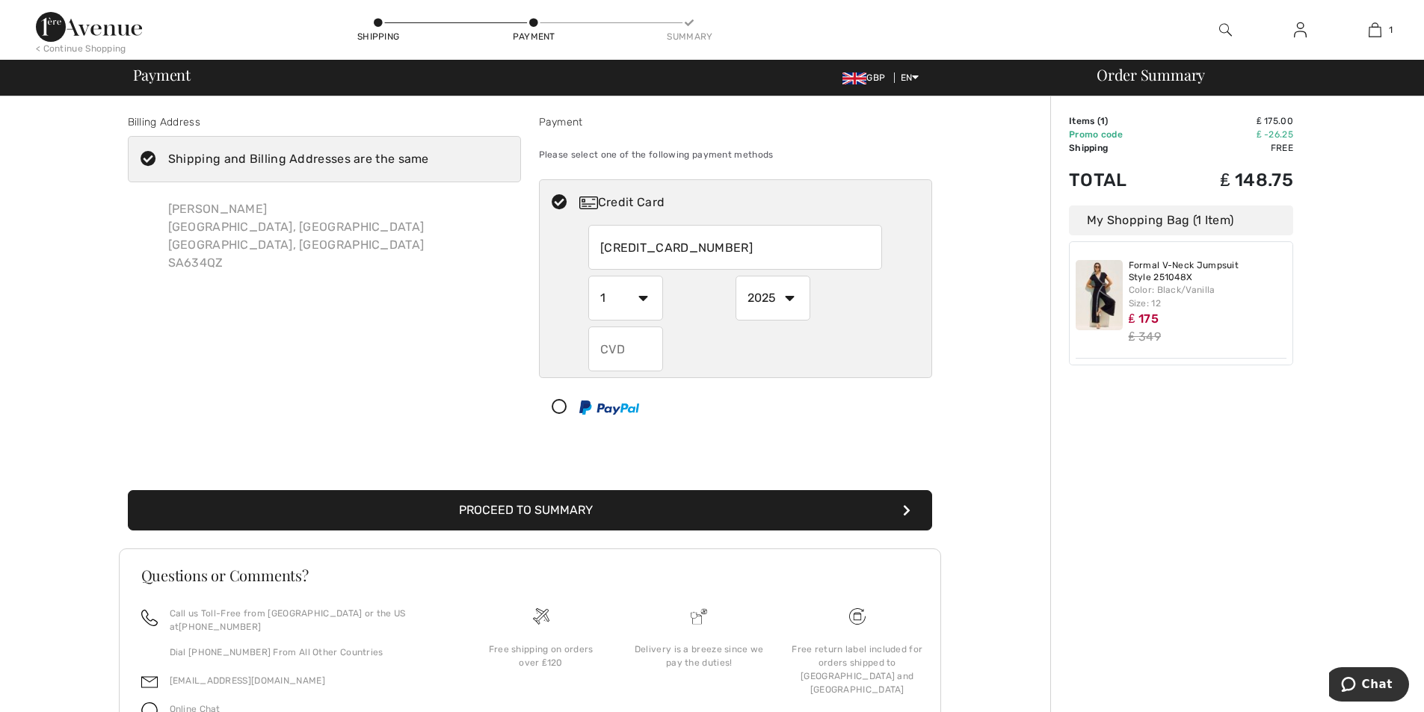
select select "10"
select select "2029"
type input "811"
click at [561, 507] on button "Proceed to Summary" at bounding box center [530, 510] width 804 height 40
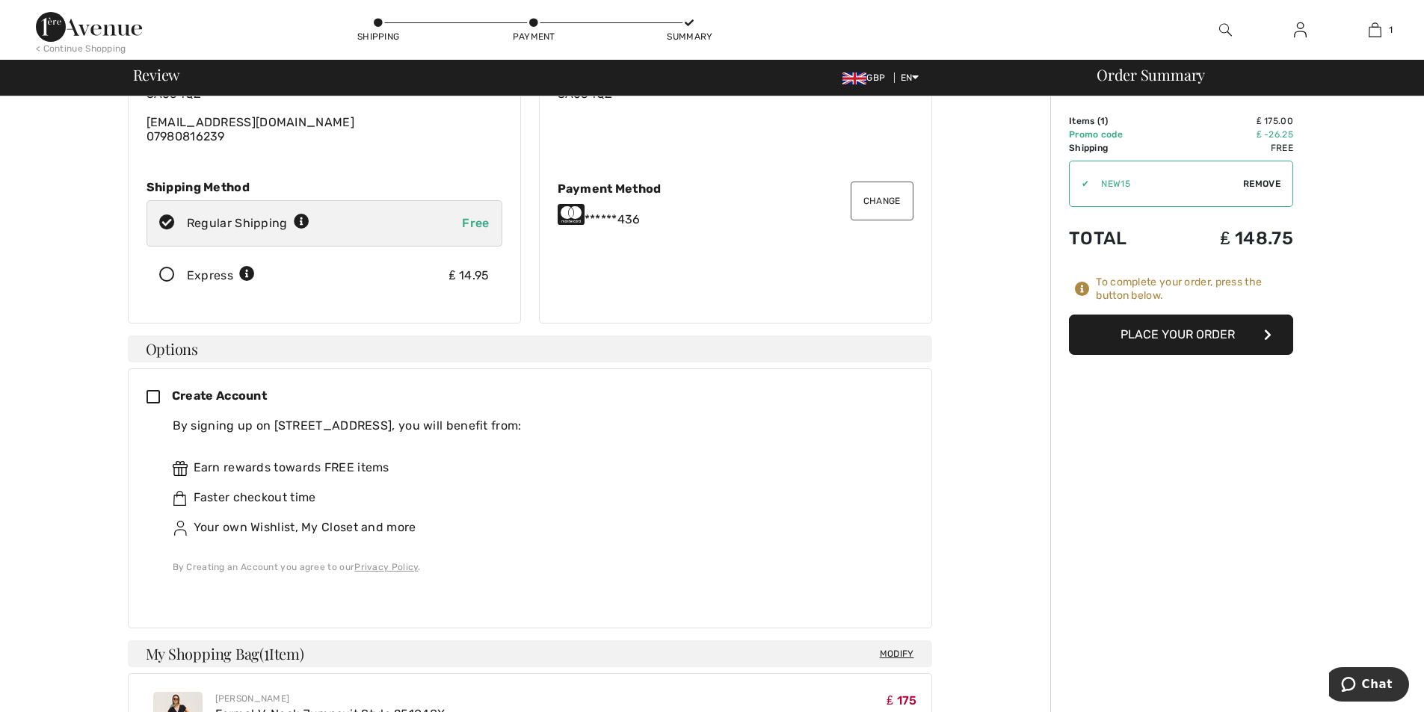
scroll to position [149, 0]
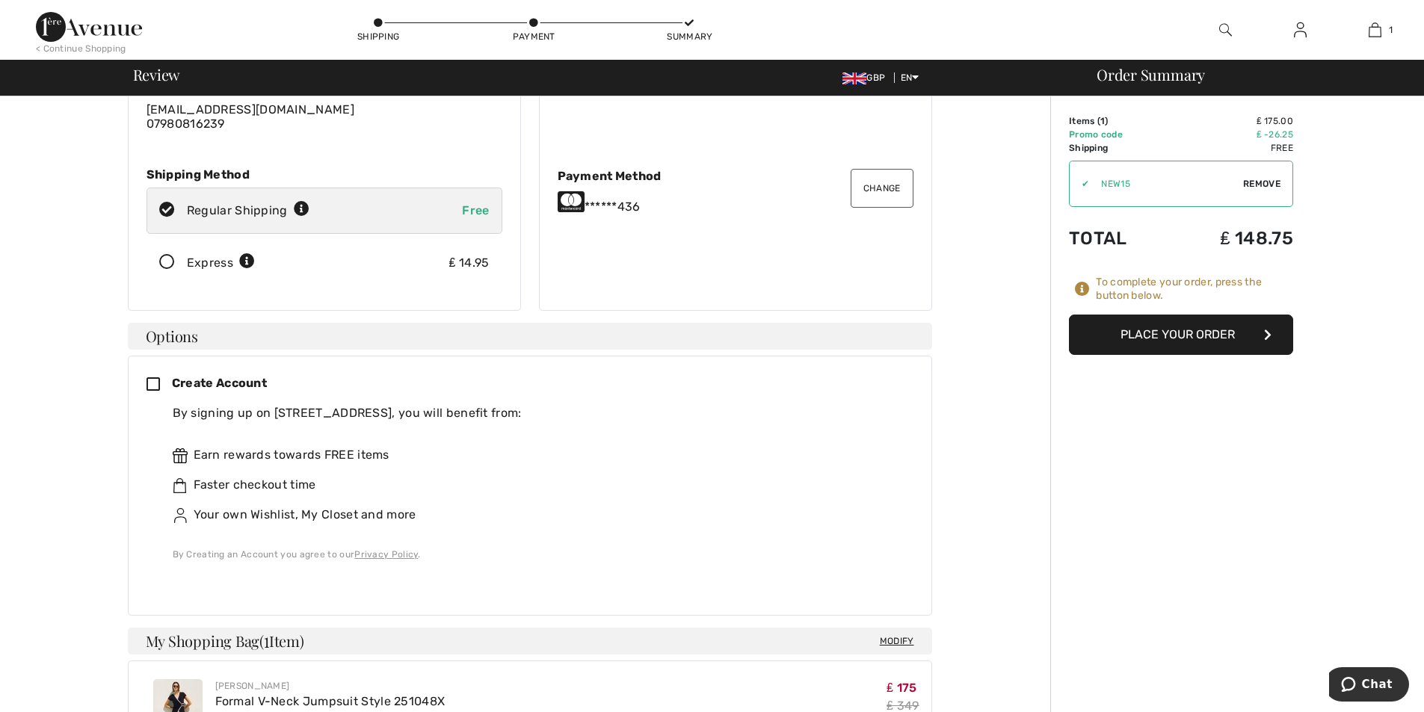
click at [1103, 330] on button "Place Your Order" at bounding box center [1181, 335] width 224 height 40
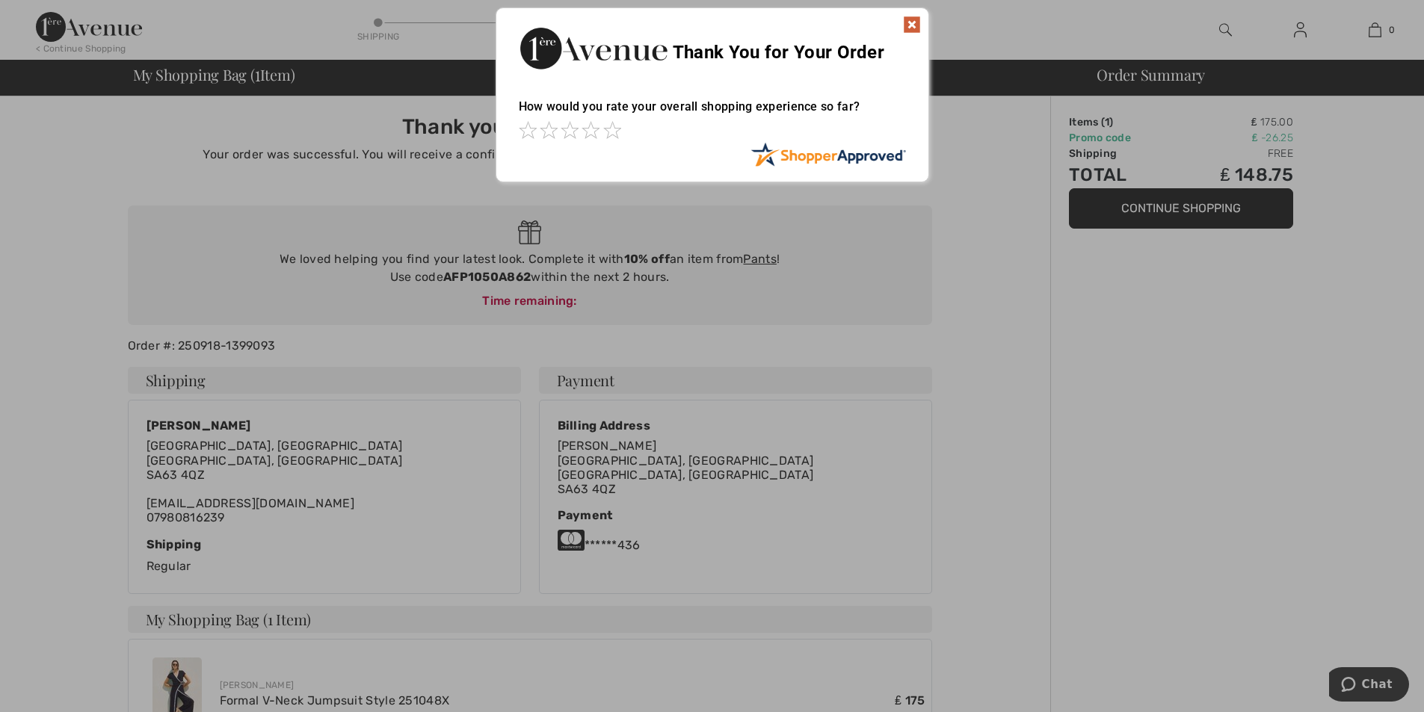
click at [907, 23] on img at bounding box center [912, 25] width 18 height 18
